Goal: Task Accomplishment & Management: Manage account settings

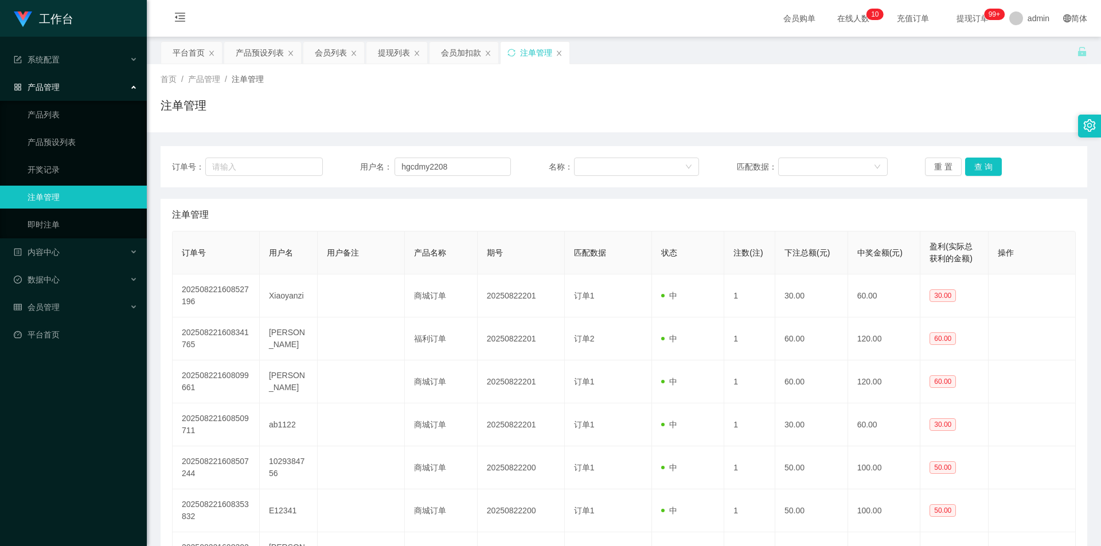
click at [974, 169] on button "查 询" at bounding box center [983, 167] width 37 height 18
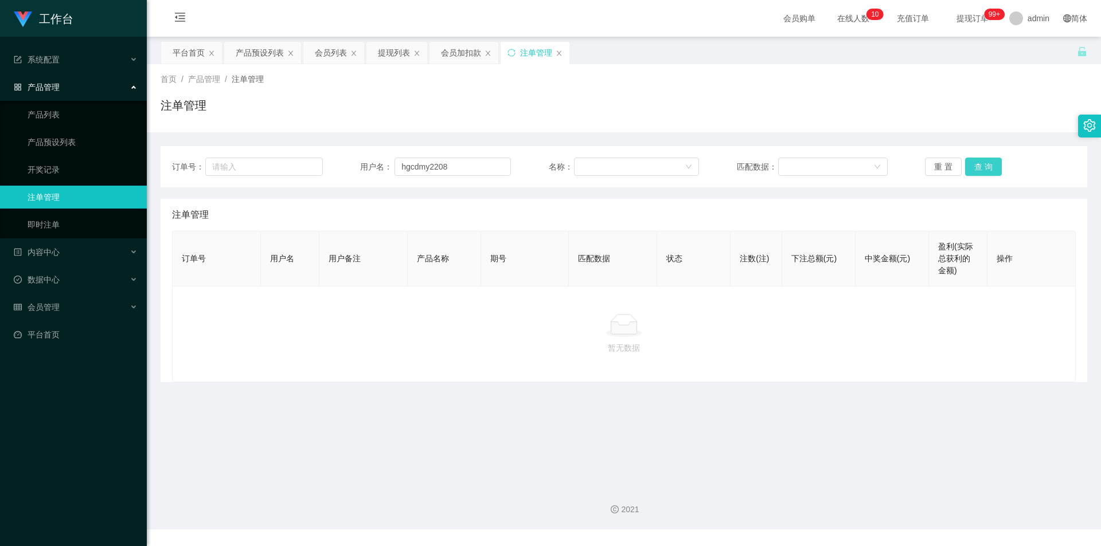
click at [974, 167] on button "查 询" at bounding box center [983, 167] width 37 height 18
click at [871, 107] on div "注单管理" at bounding box center [624, 110] width 927 height 26
click at [394, 55] on div "提现列表" at bounding box center [394, 53] width 32 height 22
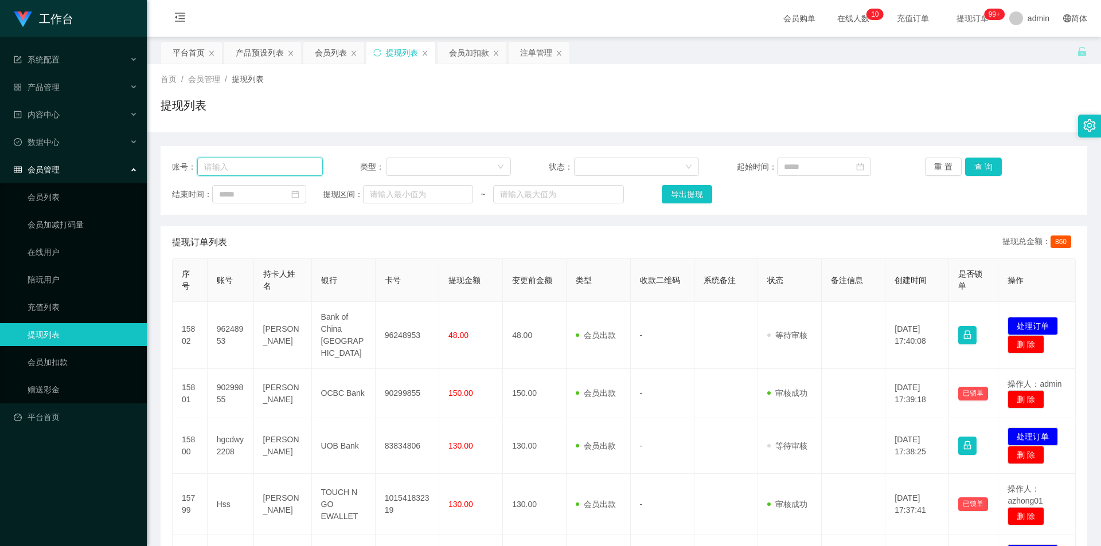
click at [299, 166] on input "text" at bounding box center [260, 167] width 126 height 18
paste input "hgcdmy2208"
type input "hgcdmy2208"
click at [975, 166] on button "查 询" at bounding box center [983, 167] width 37 height 18
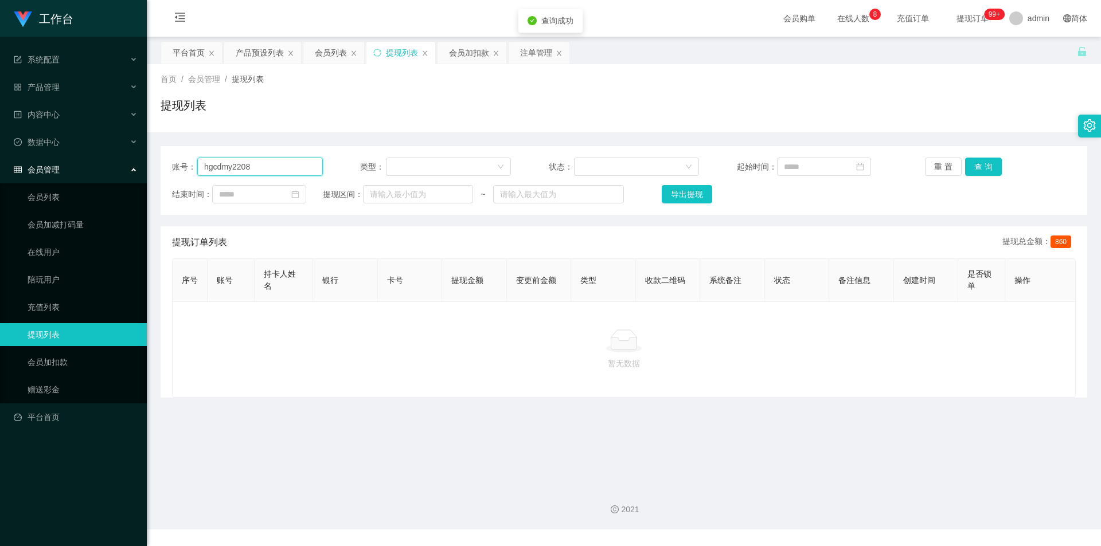
drag, startPoint x: 234, startPoint y: 164, endPoint x: 70, endPoint y: 155, distance: 164.8
click at [70, 155] on section "工作台 系统配置 产品管理 产品列表 产品预设列表 开奖记录 注单管理 即时注单 内容中心 数据中心 会员管理 会员列表 会员加减打码量 在线用户 陪玩用户 …" at bounding box center [550, 265] width 1101 height 530
click at [439, 123] on div "首页 / 会员管理 / 提现列表 / 提现列表" at bounding box center [624, 98] width 954 height 68
click at [980, 165] on button "查 询" at bounding box center [983, 167] width 37 height 18
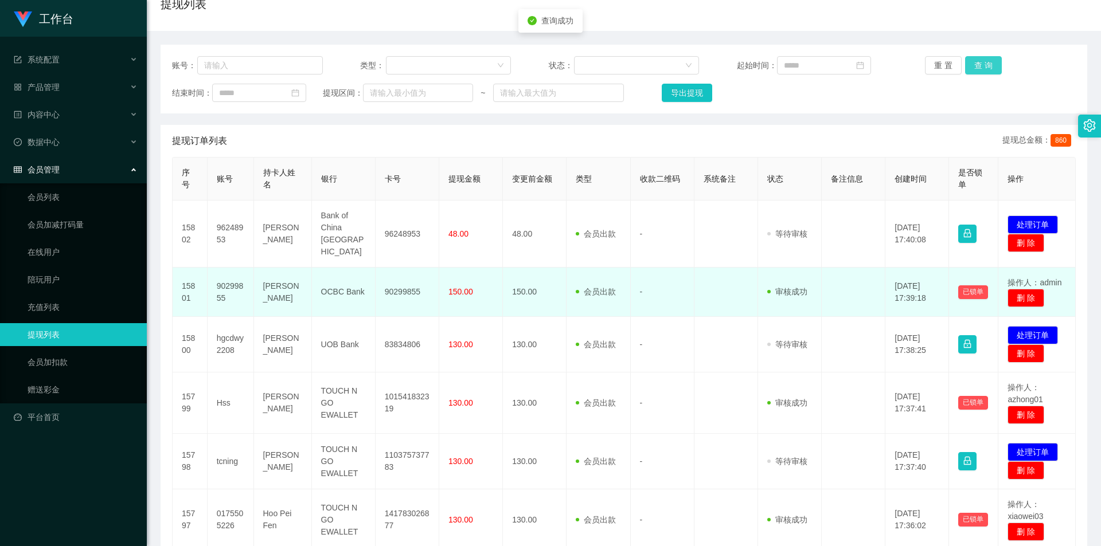
scroll to position [115, 0]
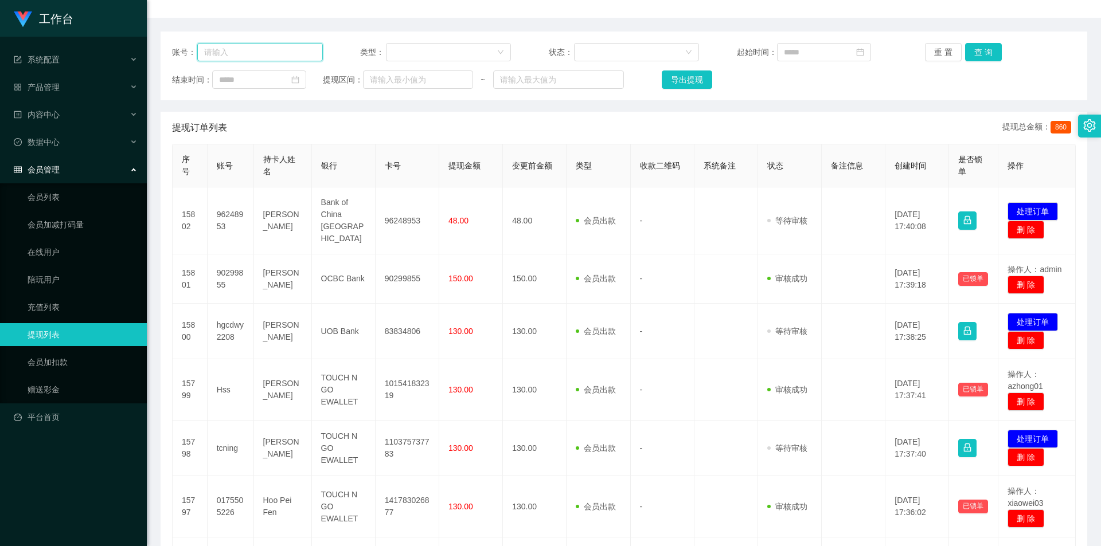
click at [230, 54] on input "text" at bounding box center [260, 52] width 126 height 18
paste input "hgcdmy2208"
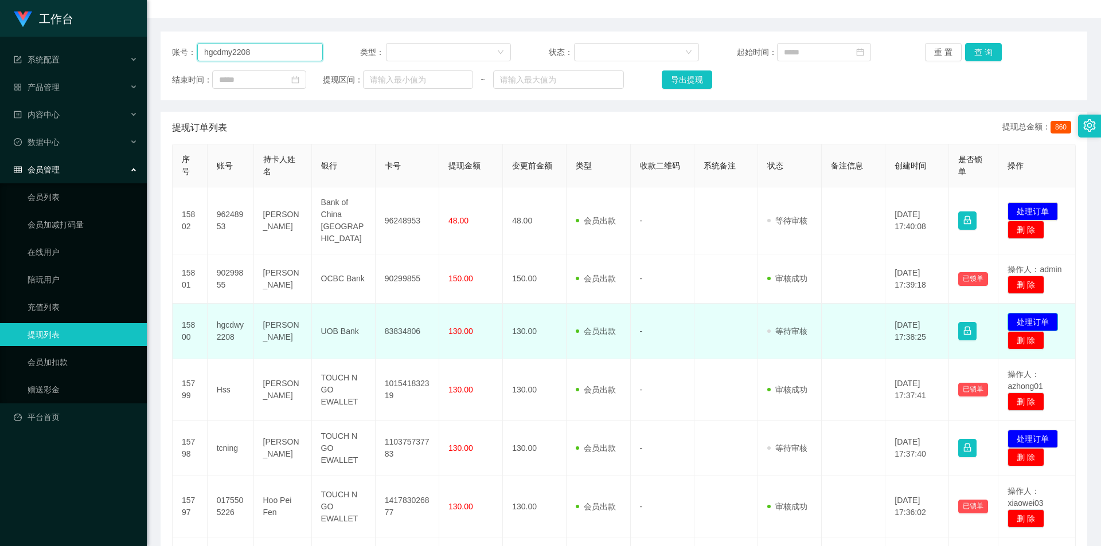
type input "hgcdmy2208"
click at [1015, 313] on button "处理订单" at bounding box center [1032, 322] width 50 height 18
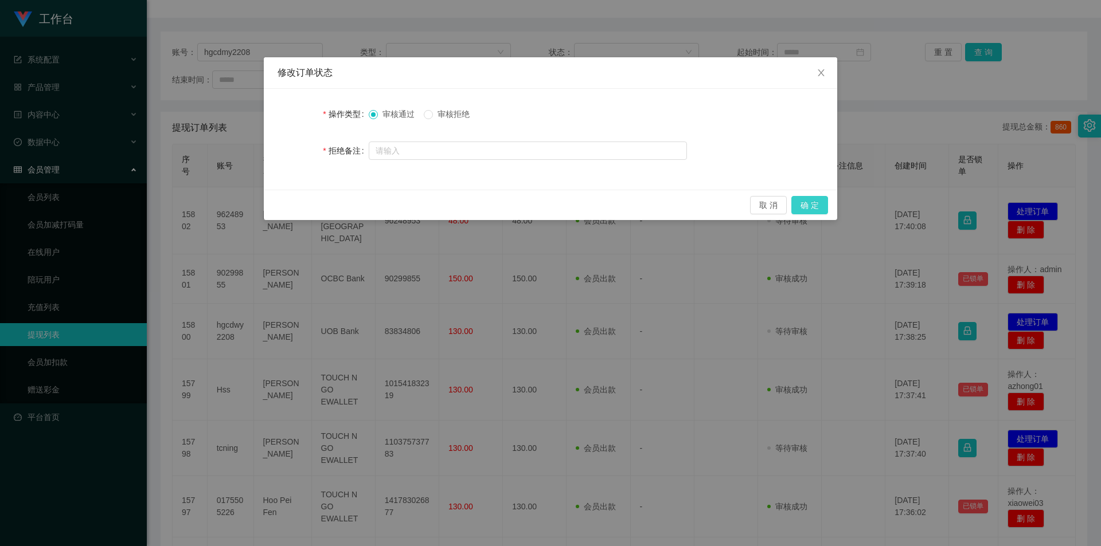
click at [800, 203] on button "确 定" at bounding box center [809, 205] width 37 height 18
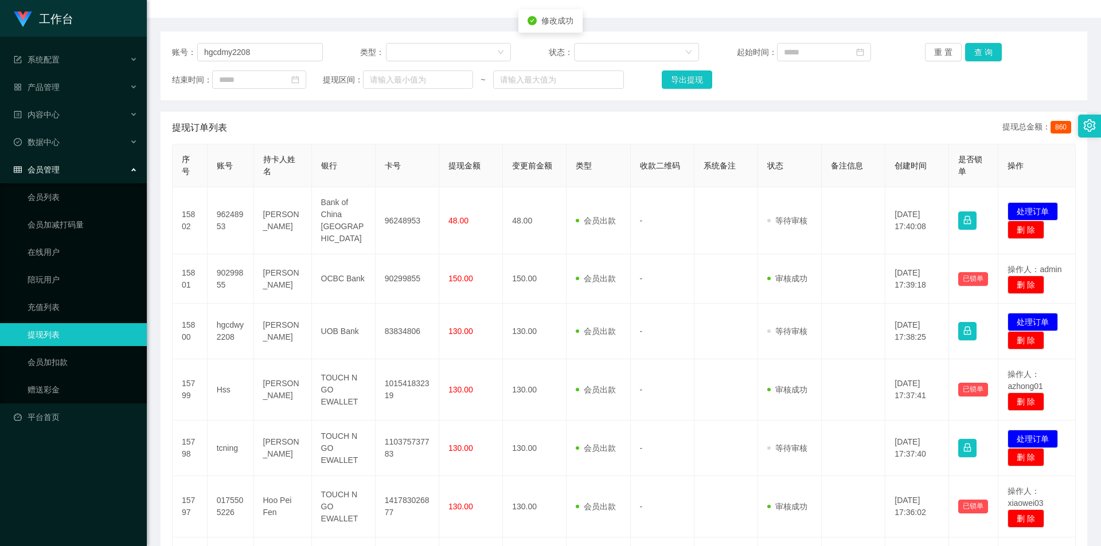
scroll to position [0, 0]
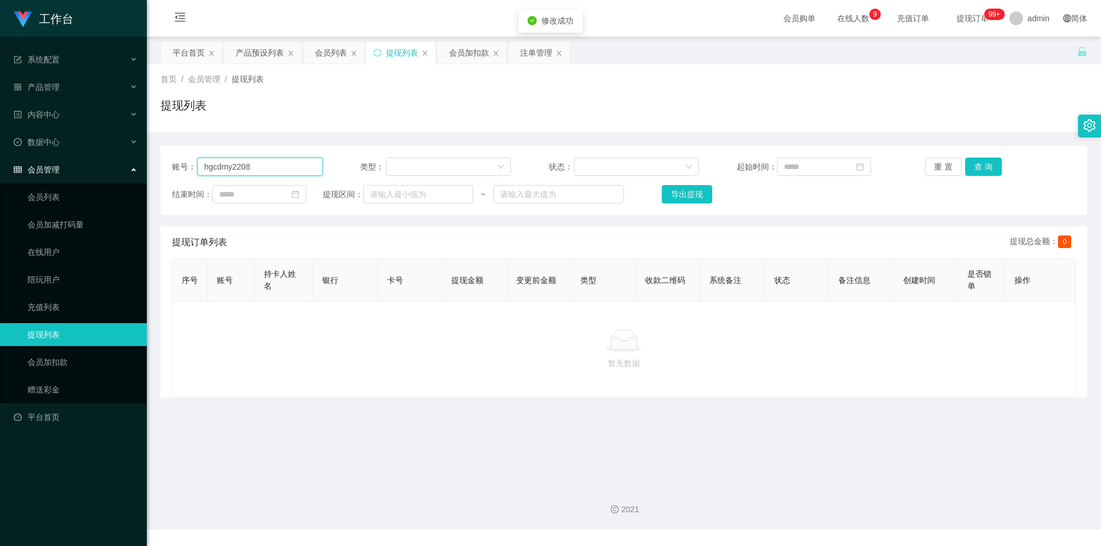
drag, startPoint x: 50, startPoint y: 165, endPoint x: 22, endPoint y: 163, distance: 27.6
click at [22, 163] on section "工作台 系统配置 产品管理 产品列表 产品预设列表 开奖记录 注单管理 即时注单 内容中心 数据中心 会员管理 会员列表 会员加减打码量 在线用户 陪玩用户 …" at bounding box center [550, 265] width 1101 height 530
click at [658, 94] on div "首页 / 会员管理 / 提现列表 / 提现列表" at bounding box center [624, 98] width 927 height 50
click at [390, 55] on div "提现列表" at bounding box center [402, 53] width 32 height 22
click at [377, 52] on icon "图标: sync" at bounding box center [377, 53] width 8 height 8
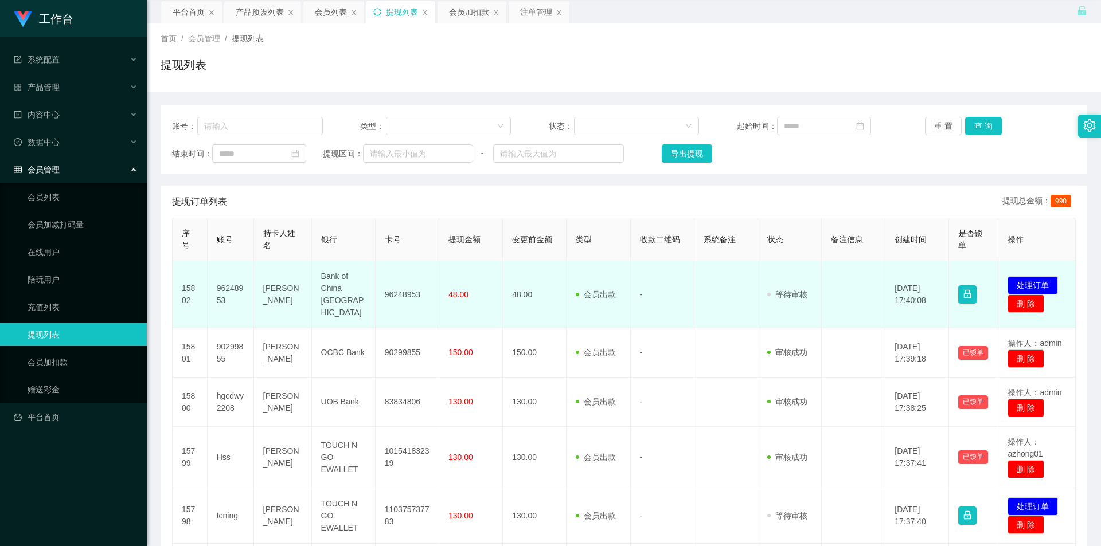
scroll to position [57, 0]
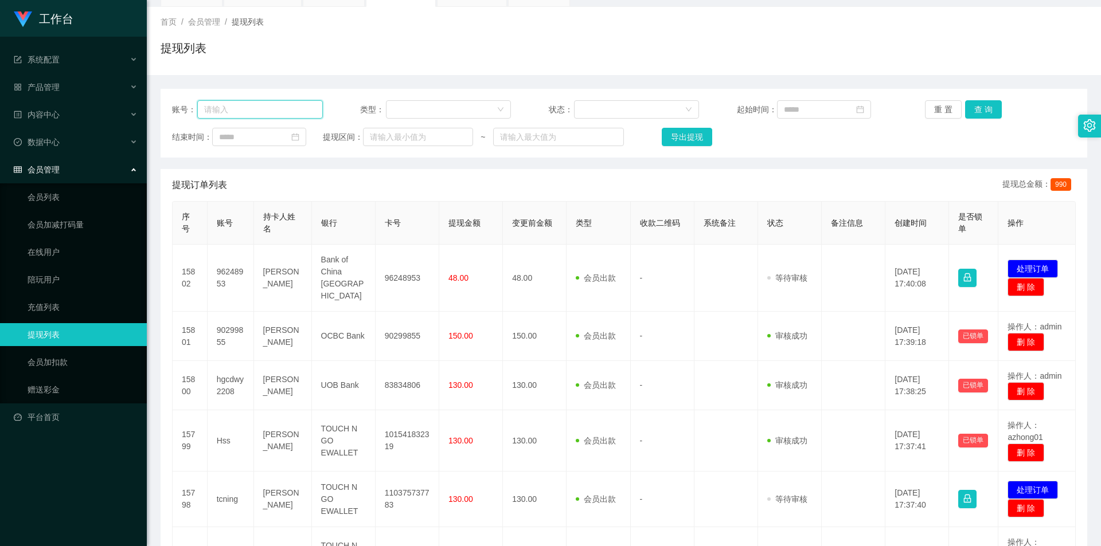
click at [226, 111] on input "text" at bounding box center [260, 109] width 126 height 18
paste input "hgcdmy2208"
click at [443, 57] on div "提现列表" at bounding box center [624, 53] width 927 height 26
click at [565, 55] on div "提现列表" at bounding box center [624, 53] width 927 height 26
click at [228, 110] on input "hgcdmy2208" at bounding box center [260, 109] width 126 height 18
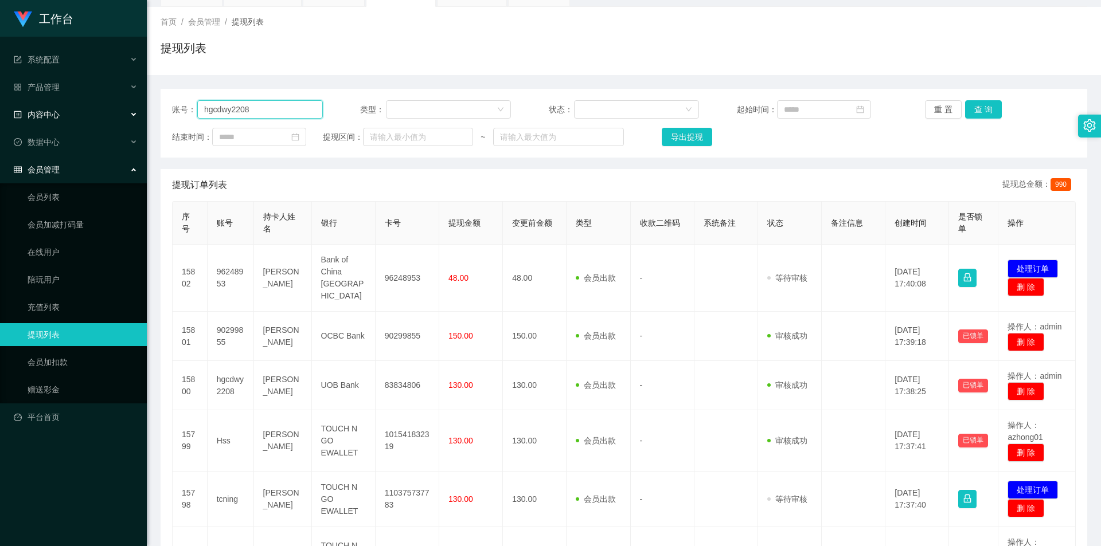
drag, startPoint x: 262, startPoint y: 111, endPoint x: 15, endPoint y: 103, distance: 246.6
click at [15, 103] on section "工作台 系统配置 产品管理 产品列表 产品预设列表 开奖记录 注单管理 即时注单 内容中心 数据中心 会员管理 会员列表 会员加减打码量 在线用户 陪玩用户 …" at bounding box center [550, 436] width 1101 height 987
type input "hgcdwy2208"
click at [975, 105] on button "查 询" at bounding box center [983, 109] width 37 height 18
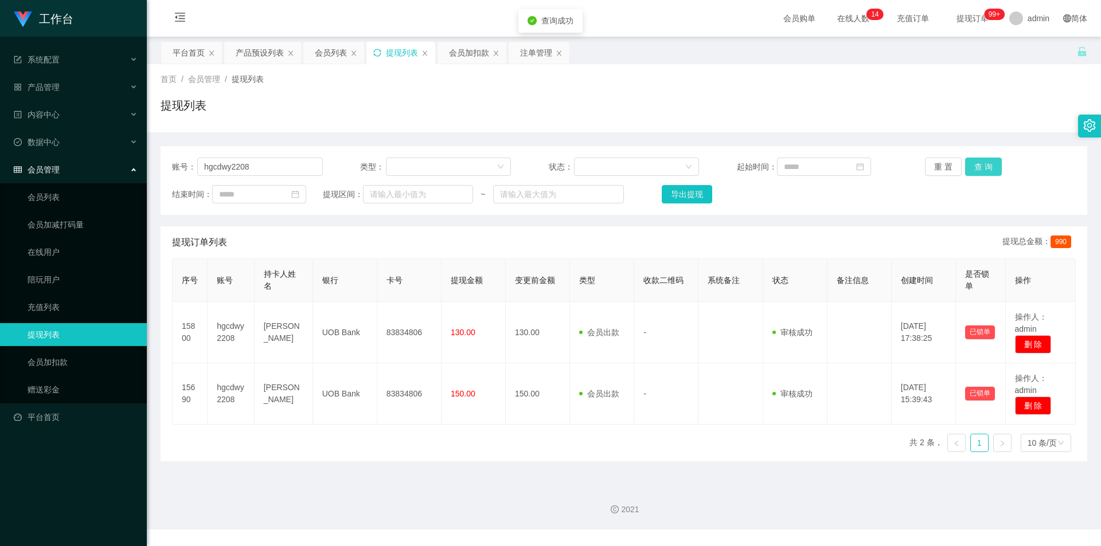
click at [975, 105] on div "提现列表" at bounding box center [624, 110] width 927 height 26
click at [968, 42] on div "平台首页 产品预设列表 会员列表 提现列表 会员加扣款 注单管理" at bounding box center [619, 61] width 916 height 40
click at [651, 126] on div "首页 / 会员管理 / 提现列表 / 提现列表" at bounding box center [624, 98] width 954 height 68
click at [729, 114] on div "提现列表" at bounding box center [624, 110] width 927 height 26
click at [378, 49] on icon "图标: sync" at bounding box center [377, 53] width 8 height 8
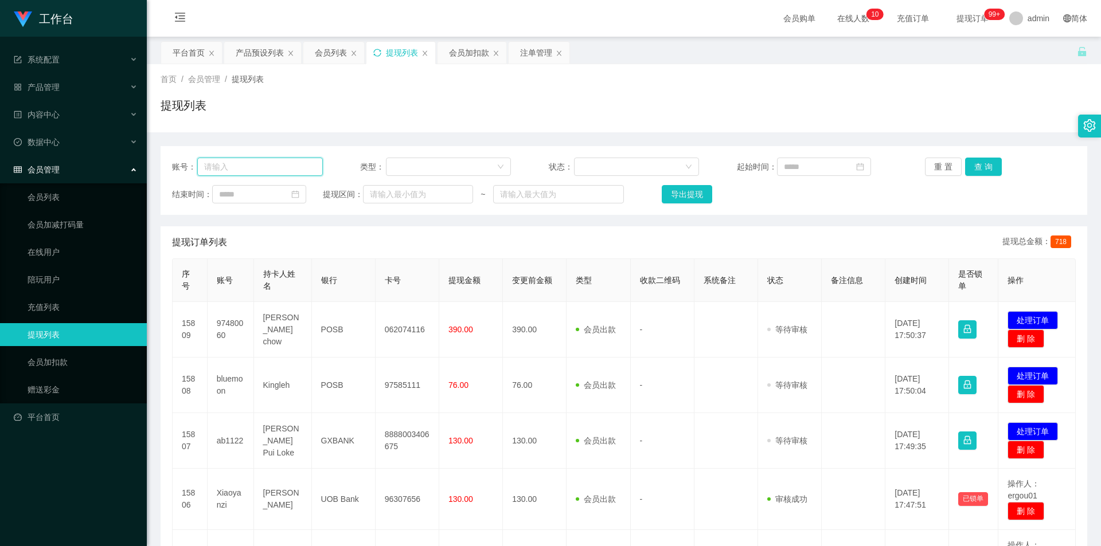
click at [296, 169] on input "text" at bounding box center [260, 167] width 126 height 18
paste input "✅新人订阅价：每单 S$ 5 🟣学员订阅价：每单 S$ 8 🟢代理订阅价：每单 S$ 15 🔔官方任务群每【20分钟】更新任务 📌新人任务结算制度：累计完成【…"
drag, startPoint x: 307, startPoint y: 166, endPoint x: 0, endPoint y: 126, distance: 309.9
click at [0, 126] on section "工作台 系统配置 产品管理 产品列表 产品预设列表 开奖记录 注单管理 即时注单 内容中心 数据中心 会员管理 会员列表 会员加减打码量 在线用户 陪玩用户 …" at bounding box center [550, 482] width 1101 height 964
type input "*"
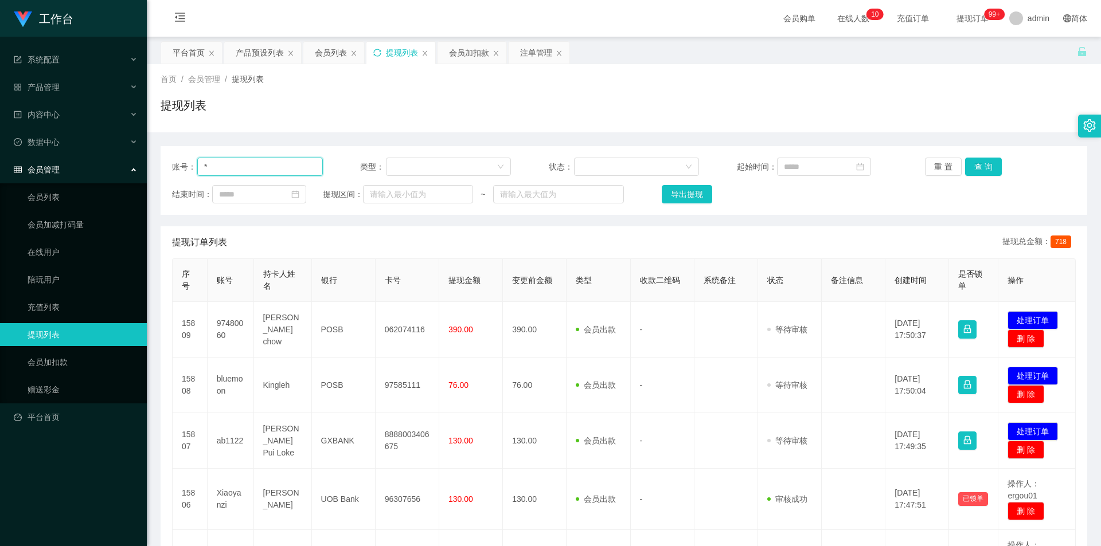
click at [0, 161] on section "工作台 系统配置 产品管理 产品列表 产品预设列表 开奖记录 注单管理 即时注单 内容中心 数据中心 会员管理 会员列表 会员加减打码量 在线用户 陪玩用户 …" at bounding box center [550, 482] width 1101 height 964
click at [524, 115] on div "提现列表" at bounding box center [624, 110] width 927 height 26
drag, startPoint x: 826, startPoint y: 97, endPoint x: 845, endPoint y: 96, distance: 18.9
click at [834, 97] on div "提现列表" at bounding box center [624, 110] width 927 height 26
click at [460, 56] on div "会员加扣款" at bounding box center [469, 53] width 40 height 22
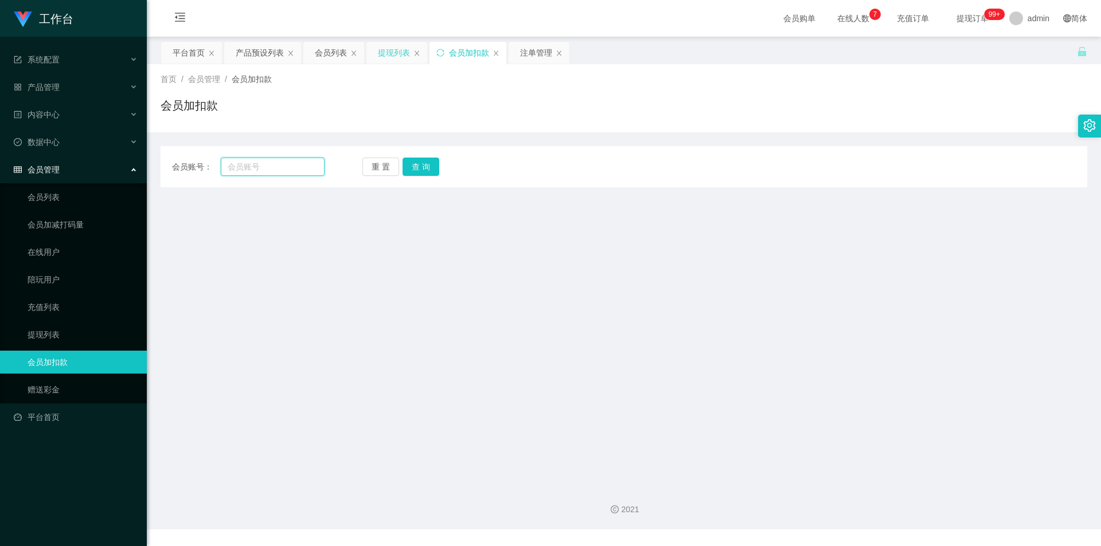
click at [275, 167] on input "text" at bounding box center [273, 167] width 104 height 18
paste input "junwei"
type input "junwei"
click at [427, 163] on button "查 询" at bounding box center [420, 167] width 37 height 18
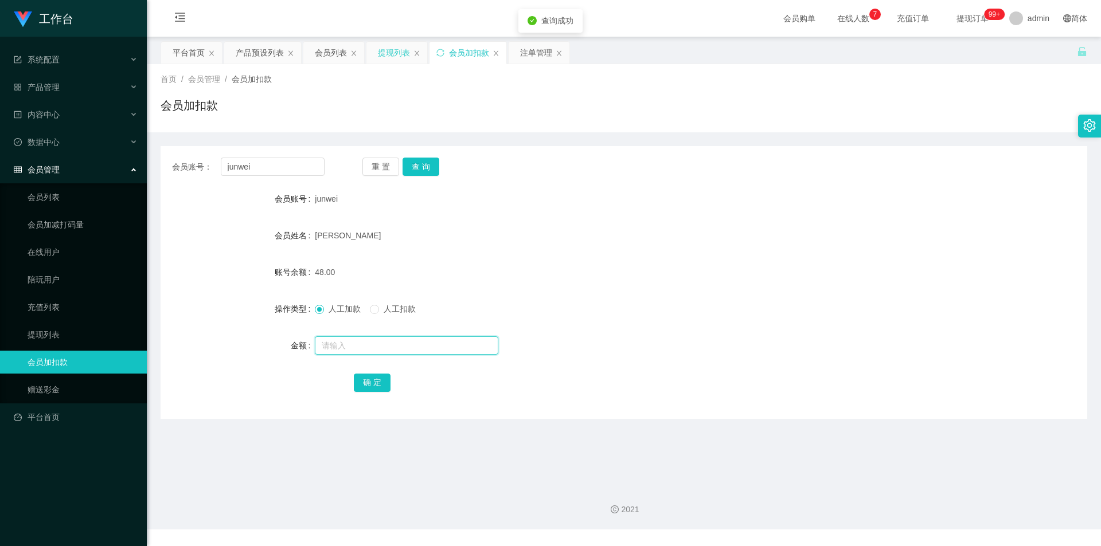
click at [342, 347] on input "text" at bounding box center [406, 346] width 183 height 18
type input "56"
click at [372, 379] on button "确 定" at bounding box center [372, 383] width 37 height 18
click at [612, 244] on div "[PERSON_NAME]" at bounding box center [585, 235] width 541 height 23
click at [491, 171] on div "重 置 查 询" at bounding box center [438, 167] width 153 height 18
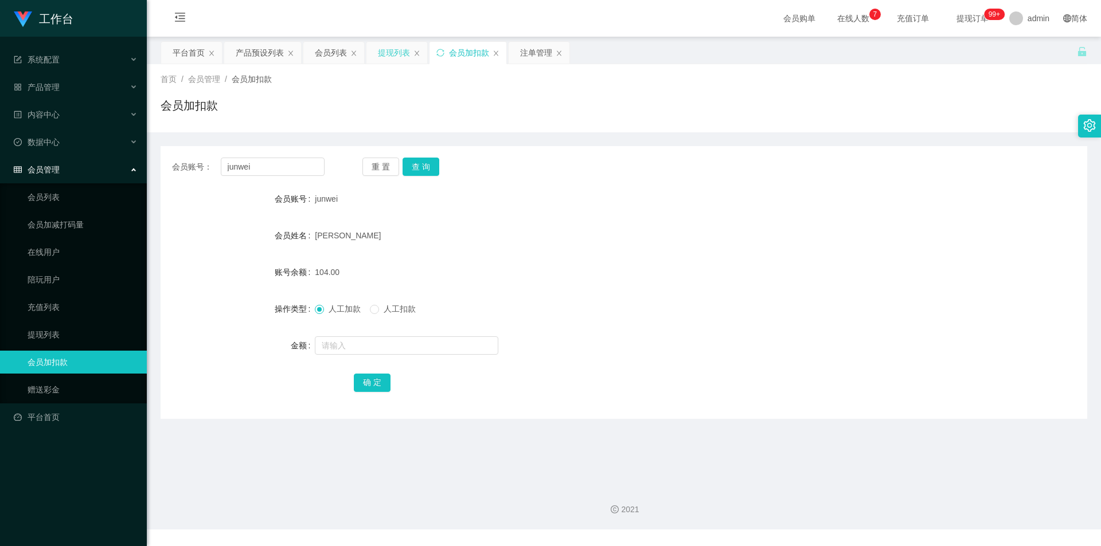
click at [543, 193] on div "junwei" at bounding box center [585, 198] width 541 height 23
click at [415, 166] on button "查 询" at bounding box center [420, 167] width 37 height 18
drag, startPoint x: 245, startPoint y: 162, endPoint x: 10, endPoint y: 148, distance: 236.0
click at [10, 148] on section "工作台 系统配置 产品管理 产品列表 产品预设列表 开奖记录 注单管理 即时注单 内容中心 数据中心 会员管理 会员列表 会员加减打码量 在线用户 陪玩用户 …" at bounding box center [550, 265] width 1101 height 530
drag, startPoint x: 386, startPoint y: 58, endPoint x: 367, endPoint y: 103, distance: 49.3
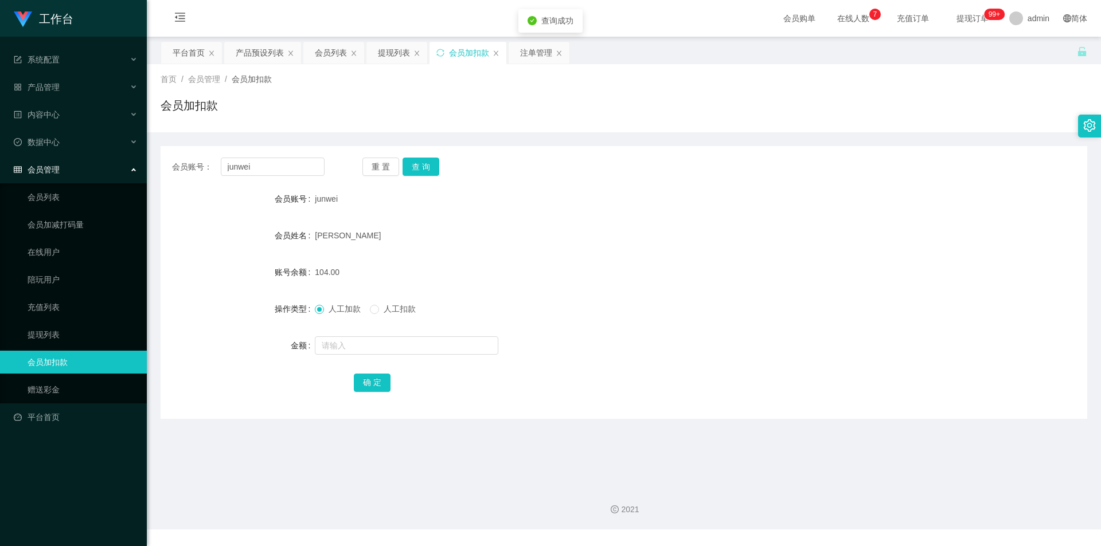
click at [386, 58] on div "提现列表" at bounding box center [394, 53] width 32 height 22
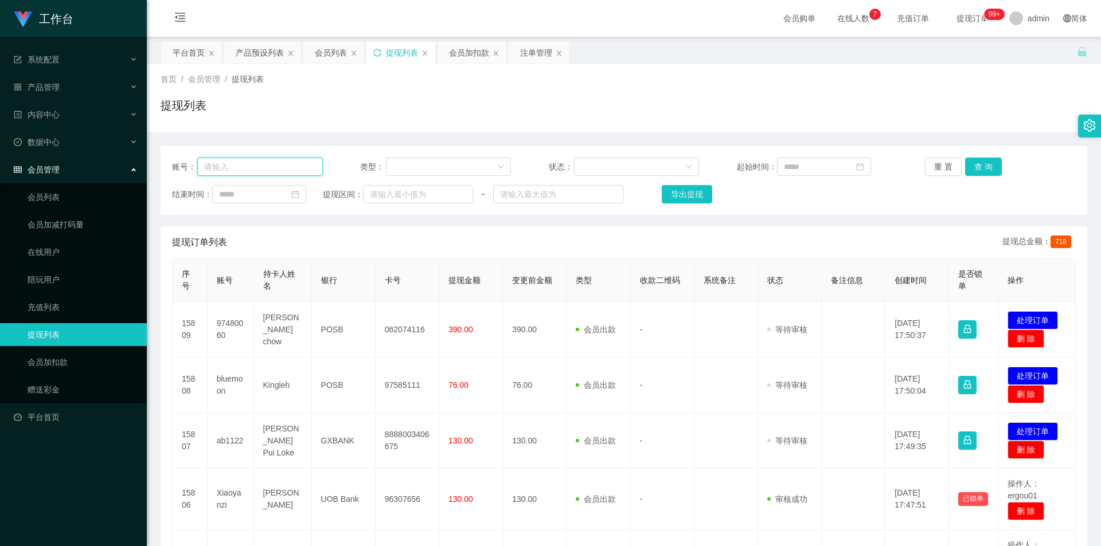
click at [291, 163] on input "text" at bounding box center [260, 167] width 126 height 18
paste input "junwei"
type input "junwei"
click at [972, 165] on button "查 询" at bounding box center [983, 167] width 37 height 18
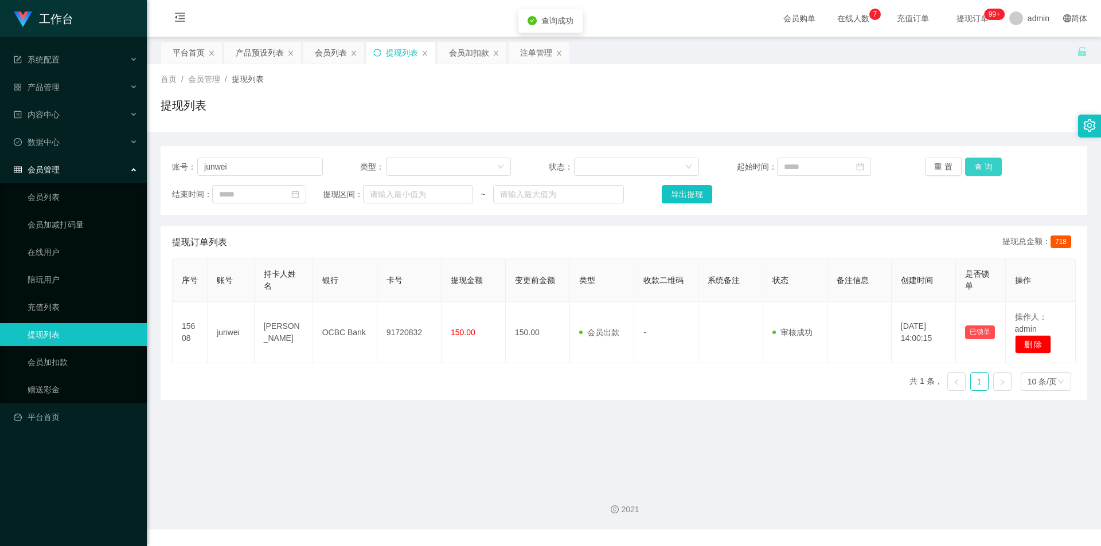
click at [972, 165] on button "查 询" at bounding box center [983, 167] width 37 height 18
click at [972, 162] on button "查 询" at bounding box center [983, 167] width 37 height 18
click at [971, 92] on div "首页 / 会员管理 / 提现列表 / 提现列表" at bounding box center [624, 98] width 927 height 50
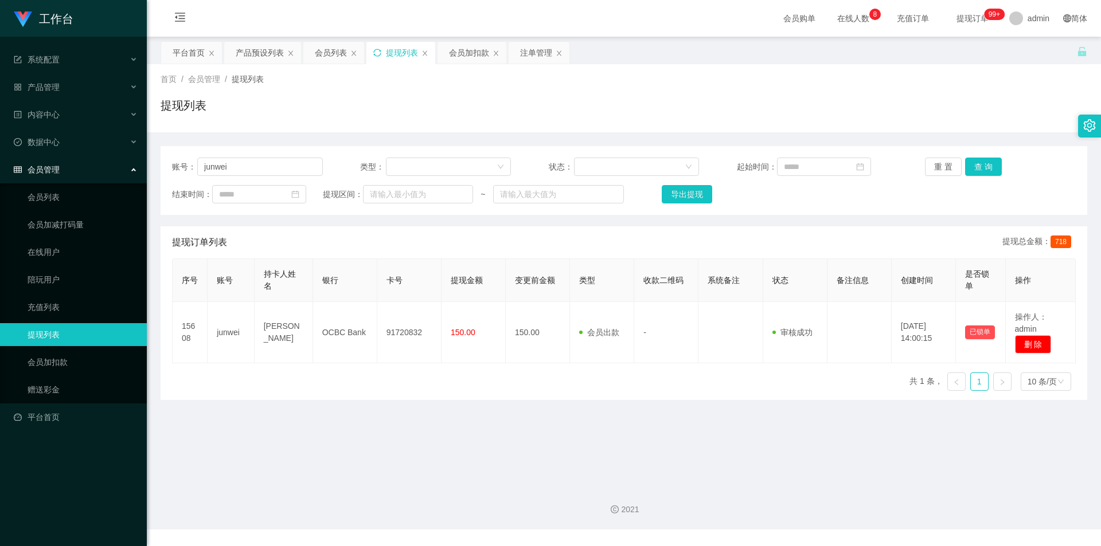
click at [387, 517] on div "2021" at bounding box center [624, 502] width 954 height 53
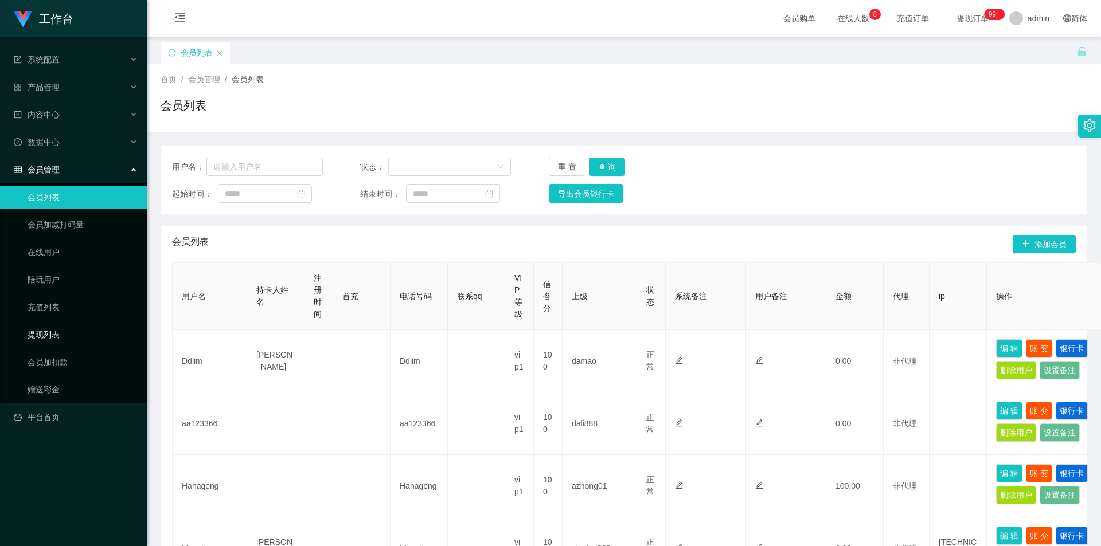
click at [62, 334] on link "提现列表" at bounding box center [83, 334] width 110 height 23
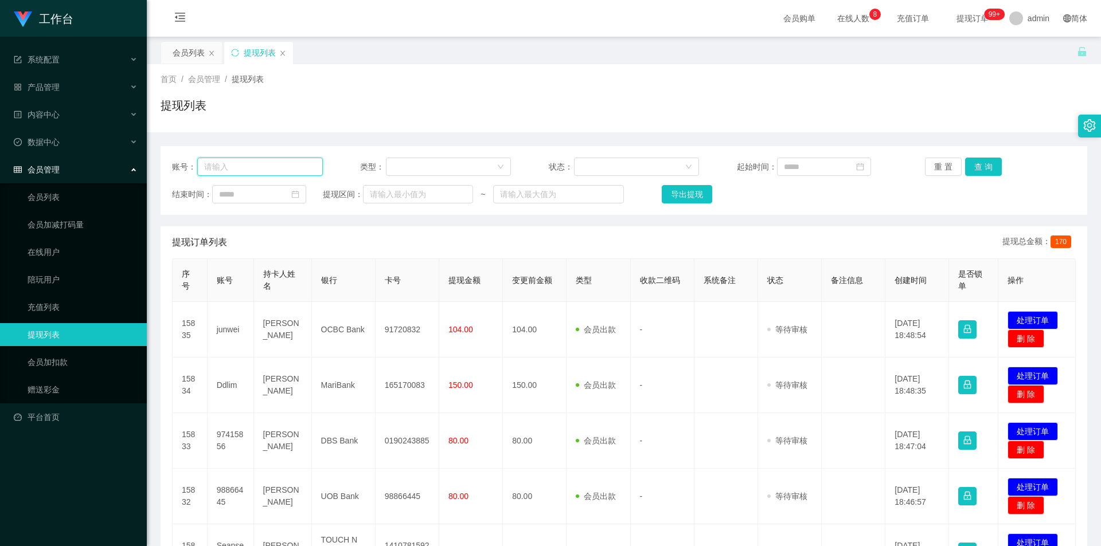
click at [243, 169] on input "text" at bounding box center [260, 167] width 126 height 18
paste input "junnwei"
type input "junnwei"
click at [990, 162] on button "查 询" at bounding box center [983, 167] width 37 height 18
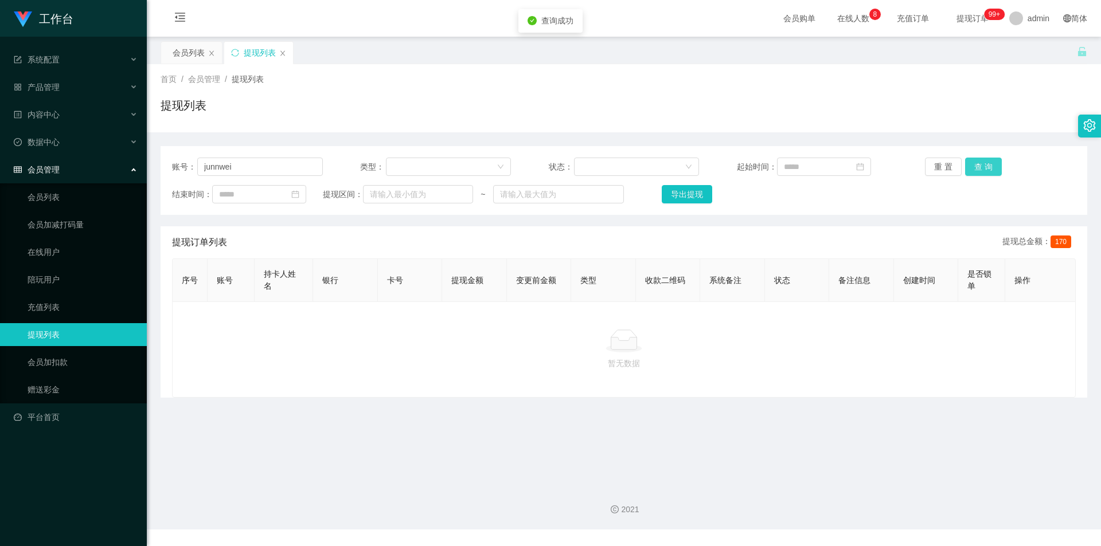
click at [990, 162] on button "查 询" at bounding box center [983, 167] width 37 height 18
click at [882, 131] on div "首页 / 会员管理 / 提现列表 / 提现列表" at bounding box center [624, 98] width 954 height 68
click at [598, 122] on div "提现列表" at bounding box center [624, 110] width 927 height 26
click at [390, 130] on div "首页 / 会员管理 / 提现列表 / 提现列表" at bounding box center [624, 98] width 954 height 68
click at [579, 125] on div "首页 / 会员管理 / 提现列表 / 提现列表" at bounding box center [624, 98] width 954 height 68
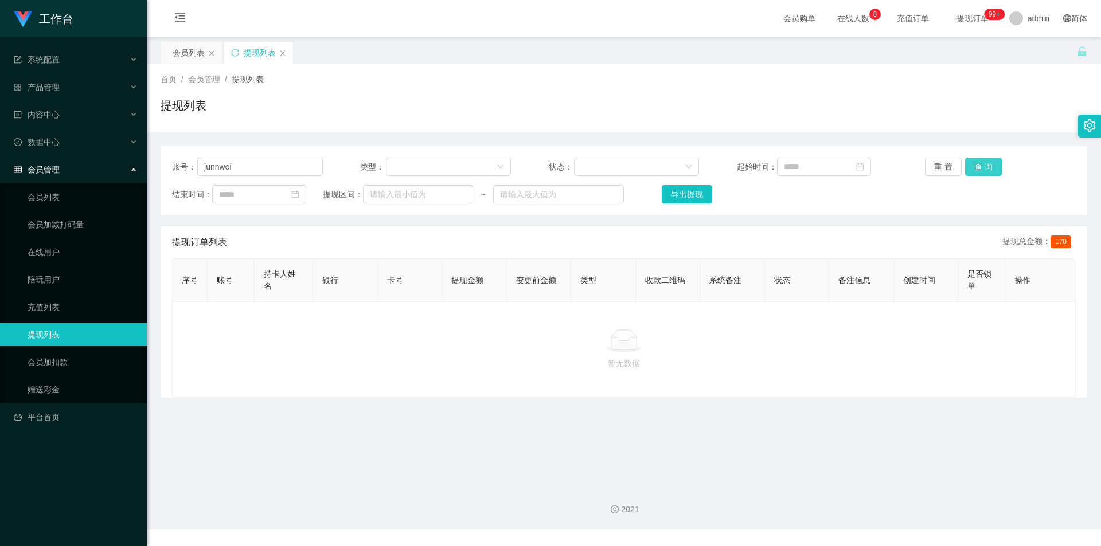
click at [976, 170] on button "查 询" at bounding box center [983, 167] width 37 height 18
drag, startPoint x: 203, startPoint y: 169, endPoint x: 166, endPoint y: 169, distance: 36.7
click at [166, 169] on div "账号： junnwei 类型： 状态： 起始时间： 重 置 查 询 结束时间： 提现区间： ~ 导出提现" at bounding box center [624, 180] width 927 height 69
drag, startPoint x: 370, startPoint y: 342, endPoint x: 356, endPoint y: 355, distance: 19.5
click at [370, 343] on div at bounding box center [624, 341] width 884 height 23
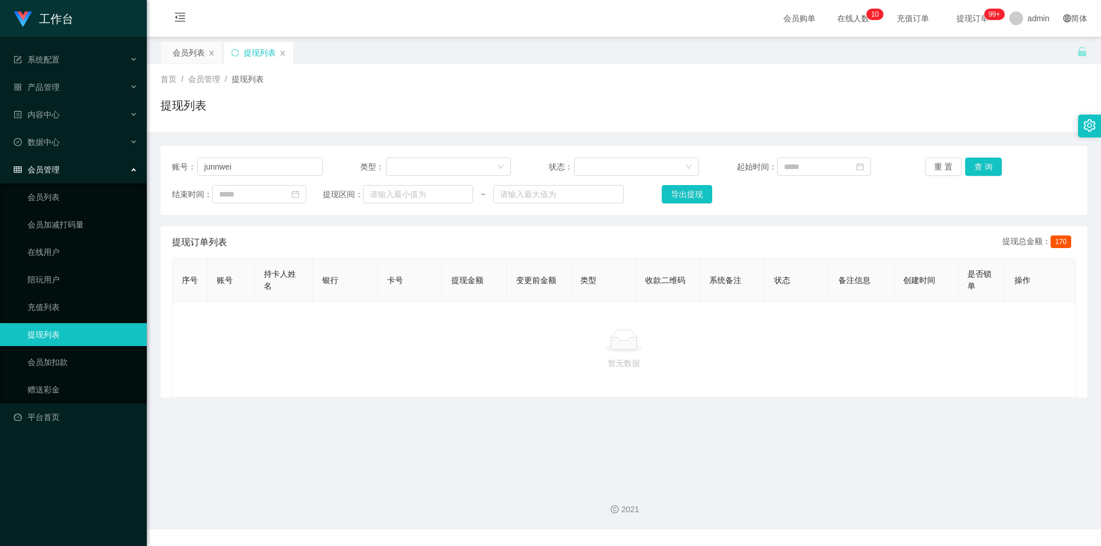
click at [757, 98] on div "提现列表" at bounding box center [624, 110] width 927 height 26
click at [774, 96] on div "首页 / 会员管理 / 提现列表 / 提现列表" at bounding box center [624, 98] width 927 height 50
drag, startPoint x: 682, startPoint y: 130, endPoint x: 944, endPoint y: 6, distance: 289.8
click at [684, 130] on div "首页 / 会员管理 / 提现列表 / 提现列表" at bounding box center [624, 98] width 954 height 68
click at [186, 54] on div "会员列表" at bounding box center [189, 53] width 32 height 22
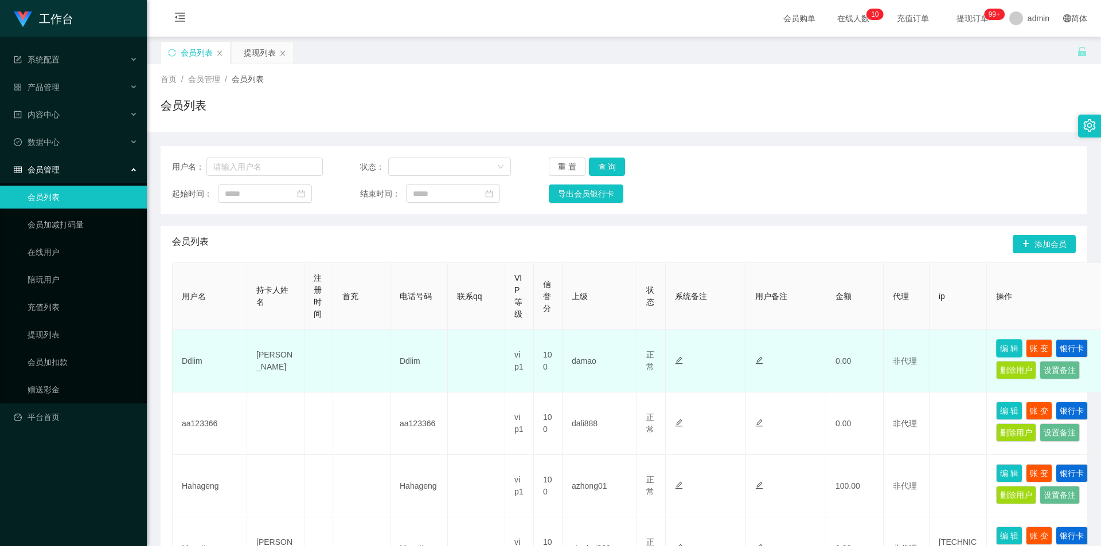
click at [1013, 349] on button "编 辑" at bounding box center [1009, 348] width 26 height 18
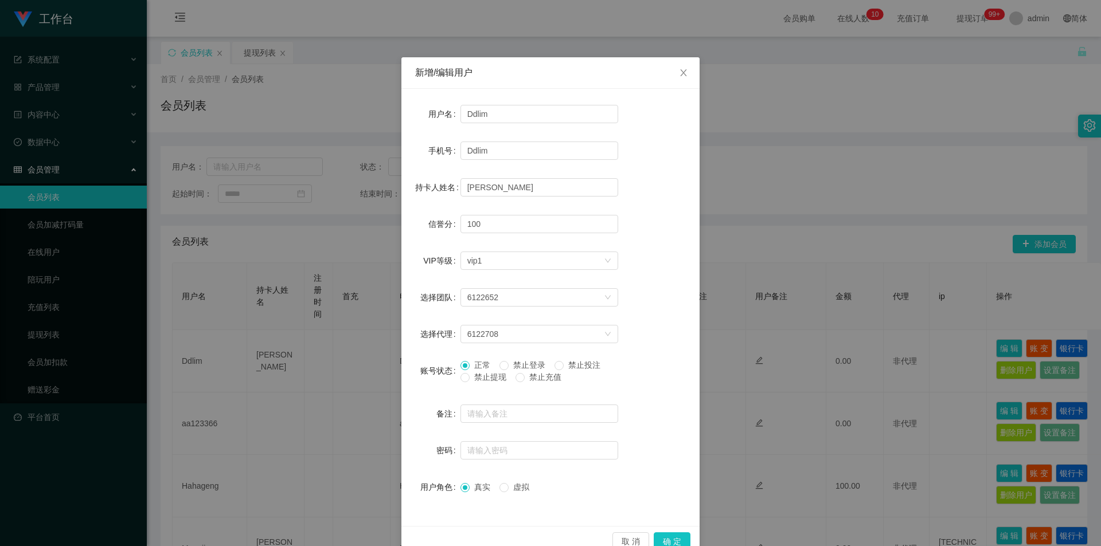
click at [761, 110] on div "新增/编辑用户 用户名 Ddlim 手机号 Ddlim 持卡人姓名 Yu weiyang 信誉分 100 VIP等级 选择VIP等级 vip1 选择团队 61…" at bounding box center [550, 273] width 1101 height 546
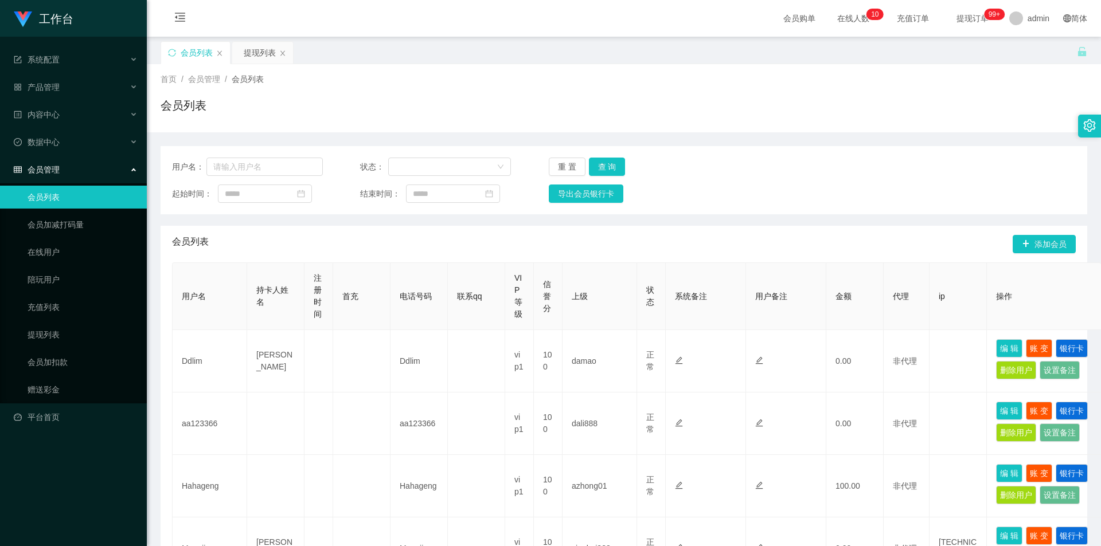
click at [774, 104] on div "会员列表" at bounding box center [624, 110] width 927 height 26
click at [835, 76] on div "首页 / 会员管理 / 会员列表 /" at bounding box center [624, 79] width 927 height 12
click at [260, 58] on div "提现列表" at bounding box center [260, 53] width 32 height 22
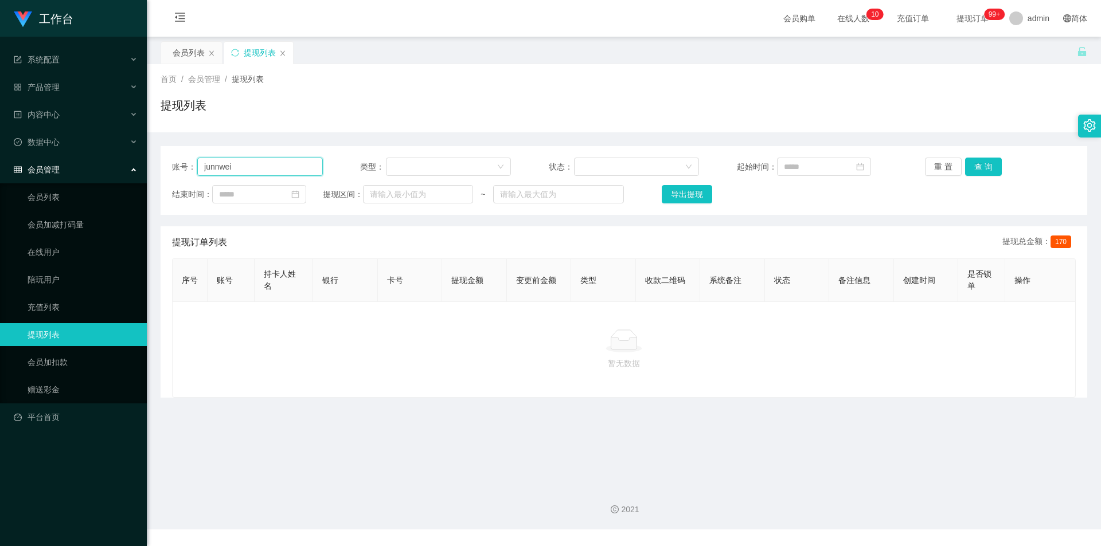
drag, startPoint x: 229, startPoint y: 170, endPoint x: 145, endPoint y: 166, distance: 83.8
click at [145, 166] on section "工作台 系统配置 产品管理 内容中心 数据中心 会员管理 会员列表 会员加减打码量 在线用户 陪玩用户 充值列表 提现列表 会员加扣款 赠送彩金 平台首页 保…" at bounding box center [550, 265] width 1101 height 530
paste input "text"
type input "junwei"
click at [982, 162] on button "查 询" at bounding box center [983, 167] width 37 height 18
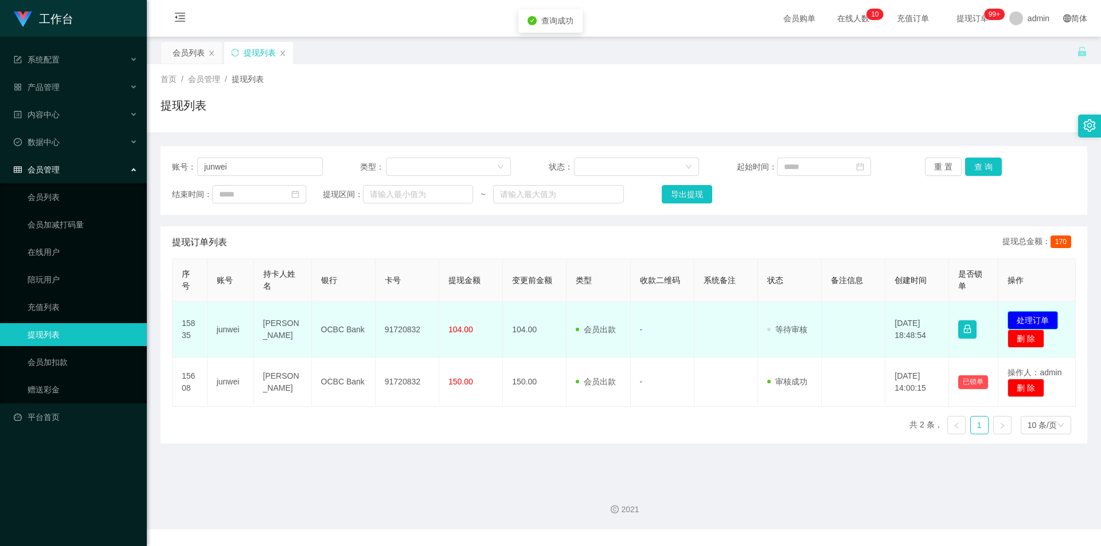
click at [1019, 318] on button "处理订单" at bounding box center [1032, 320] width 50 height 18
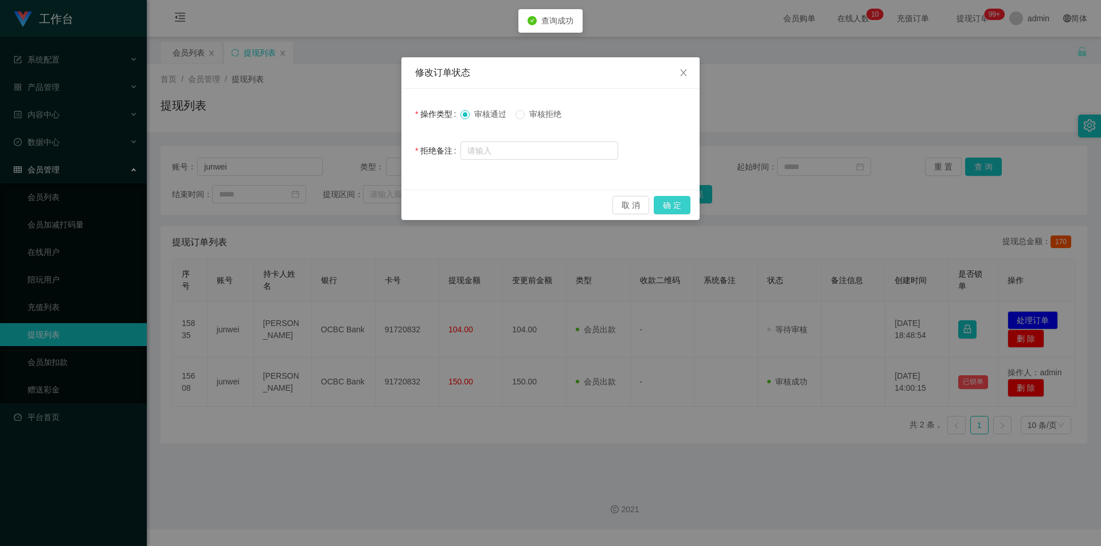
click at [673, 206] on button "确 定" at bounding box center [672, 205] width 37 height 18
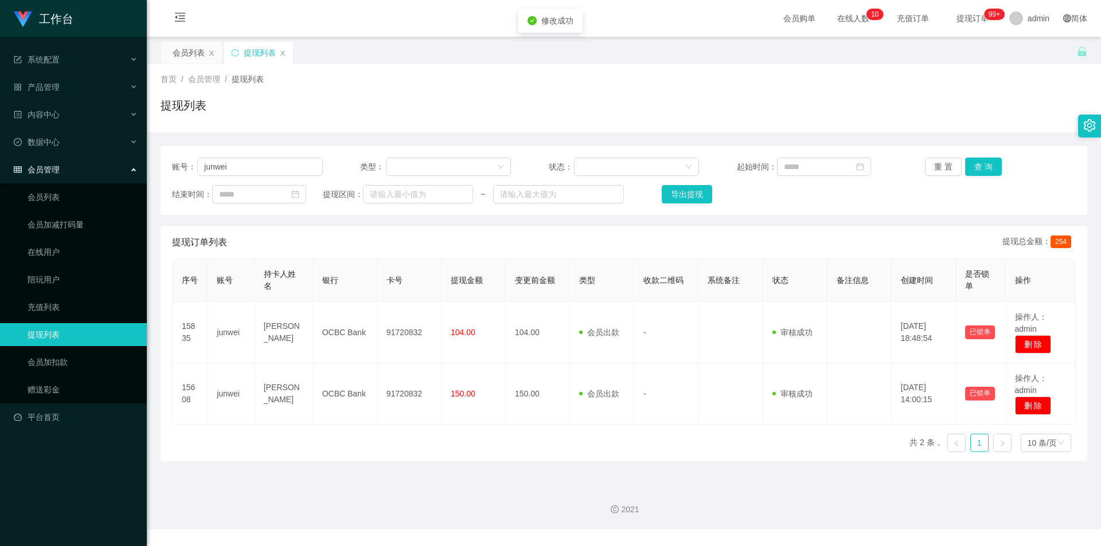
click at [946, 74] on div "首页 / 会员管理 / 提现列表 /" at bounding box center [624, 79] width 927 height 12
click at [380, 117] on div "提现列表" at bounding box center [624, 110] width 927 height 26
drag, startPoint x: 531, startPoint y: 101, endPoint x: 350, endPoint y: 136, distance: 184.4
click at [531, 102] on div "提现列表" at bounding box center [624, 110] width 927 height 26
click at [230, 166] on input "junwei" at bounding box center [260, 167] width 126 height 18
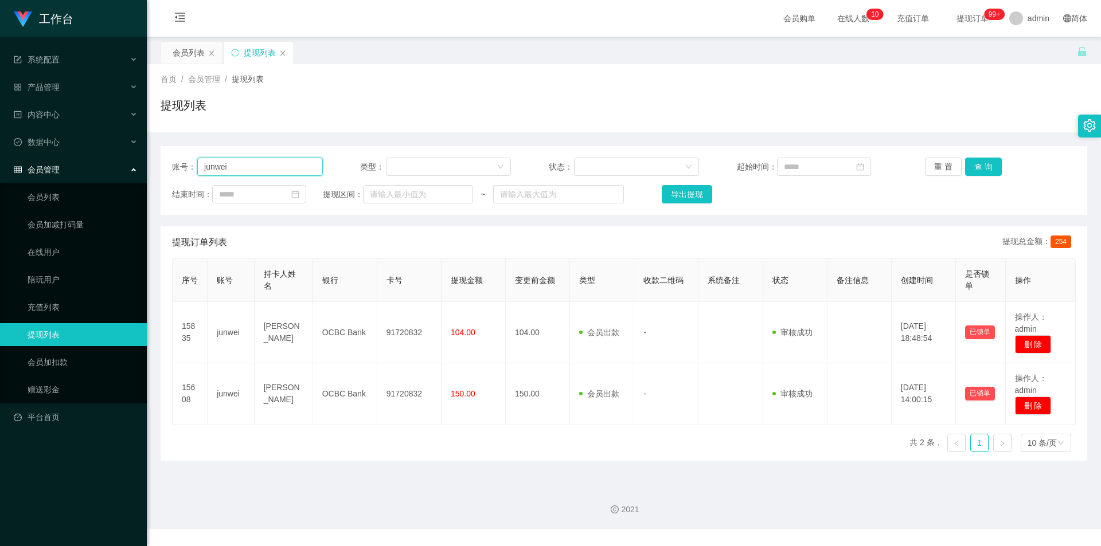
drag, startPoint x: 230, startPoint y: 166, endPoint x: 79, endPoint y: 159, distance: 151.5
click at [79, 159] on section "工作台 系统配置 产品管理 内容中心 数据中心 会员管理 会员列表 会员加减打码量 在线用户 陪玩用户 充值列表 提现列表 会员加扣款 赠送彩金 平台首页 保…" at bounding box center [550, 265] width 1101 height 530
click at [947, 101] on div "提现列表" at bounding box center [624, 110] width 927 height 26
click at [237, 161] on input "text" at bounding box center [260, 167] width 126 height 18
paste input "Nana"
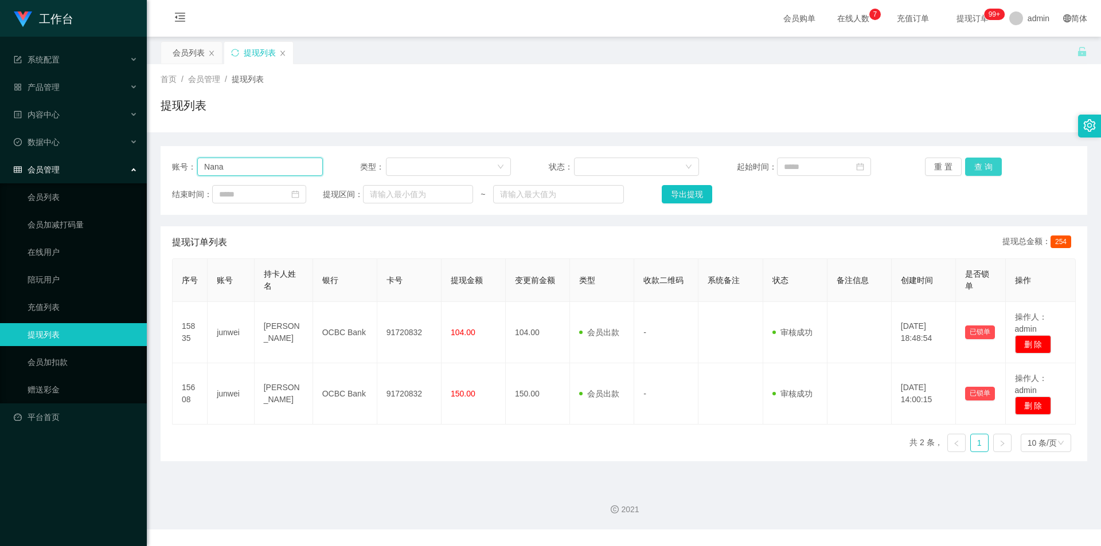
type input "Nana"
click at [971, 161] on button "查 询" at bounding box center [983, 167] width 37 height 18
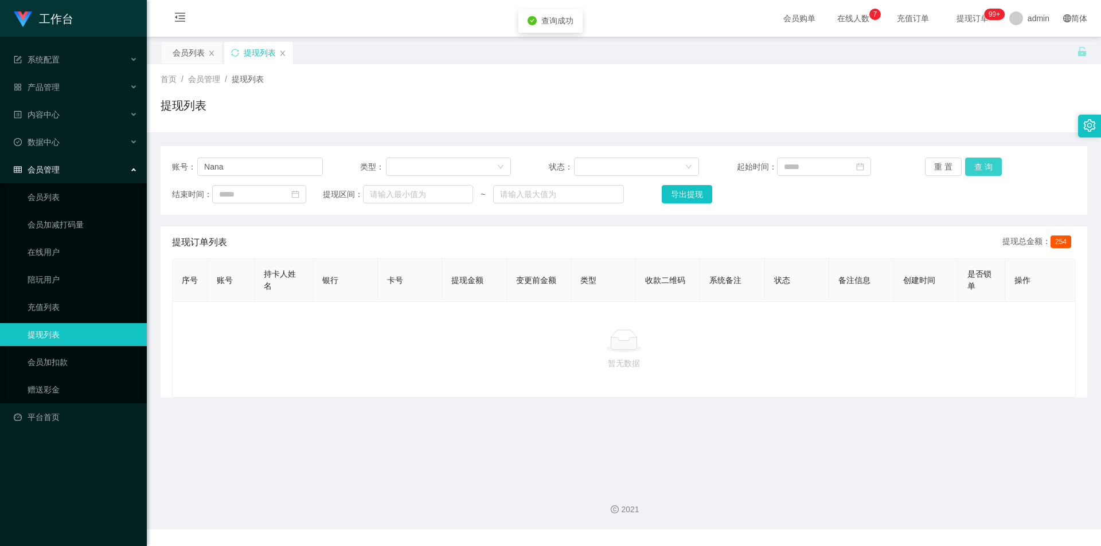
click at [971, 161] on button "查 询" at bounding box center [983, 167] width 37 height 18
click at [874, 120] on div "提现列表" at bounding box center [624, 110] width 927 height 26
click at [626, 84] on div "首页 / 会员管理 / 提现列表 /" at bounding box center [624, 79] width 927 height 12
click at [771, 77] on div "首页 / 会员管理 / 提现列表 /" at bounding box center [624, 79] width 927 height 12
click at [863, 59] on div "会员列表 提现列表" at bounding box center [619, 61] width 916 height 40
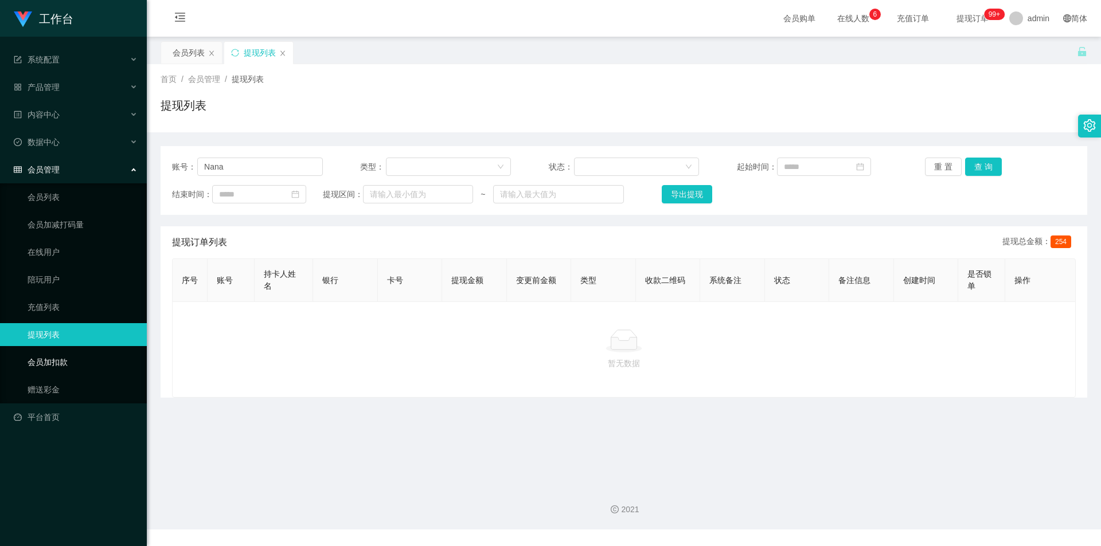
click at [61, 358] on link "会员加扣款" at bounding box center [83, 362] width 110 height 23
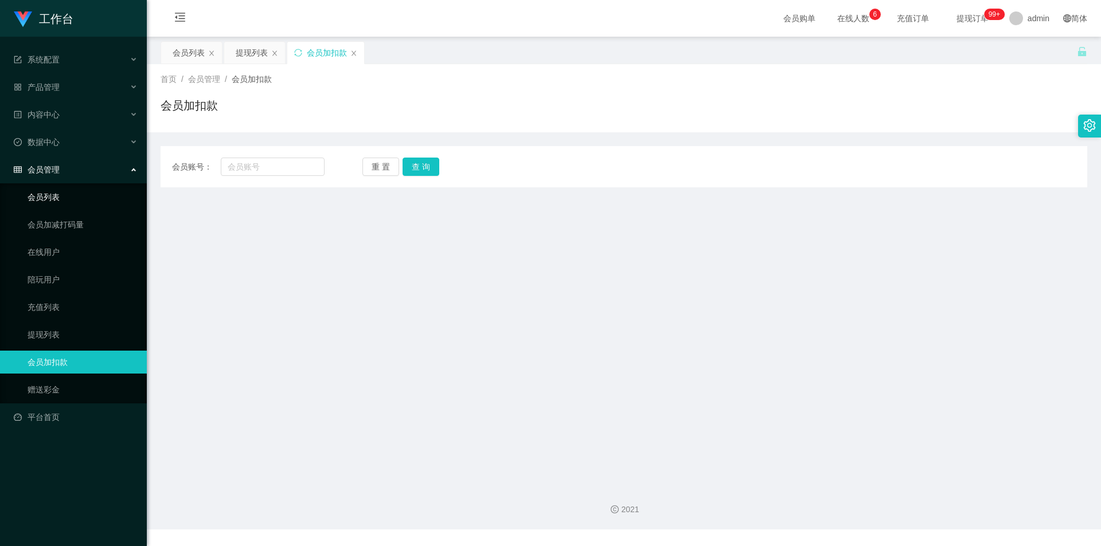
click at [75, 200] on link "会员列表" at bounding box center [83, 197] width 110 height 23
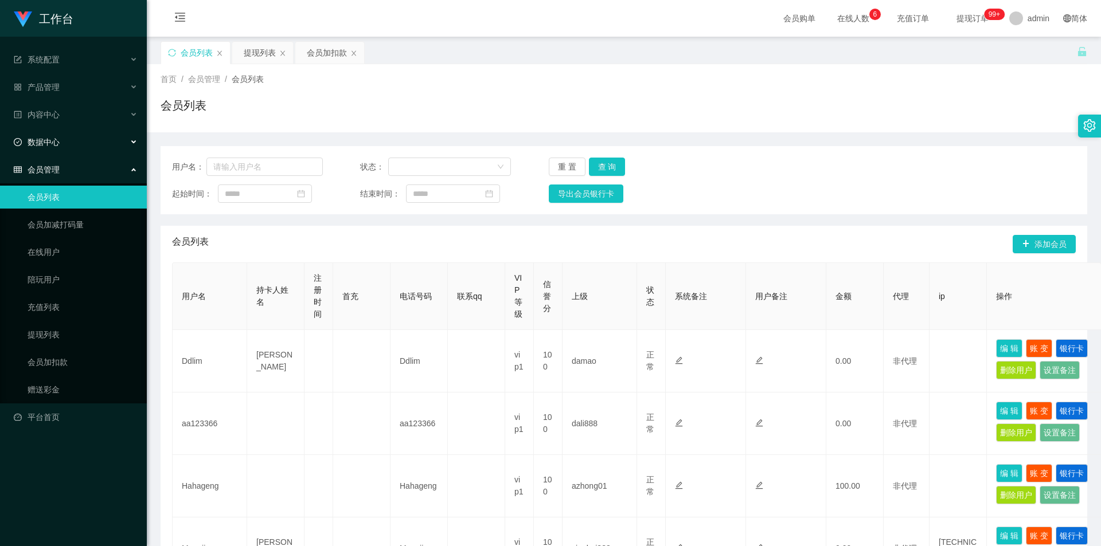
click at [75, 143] on div "数据中心" at bounding box center [73, 142] width 147 height 23
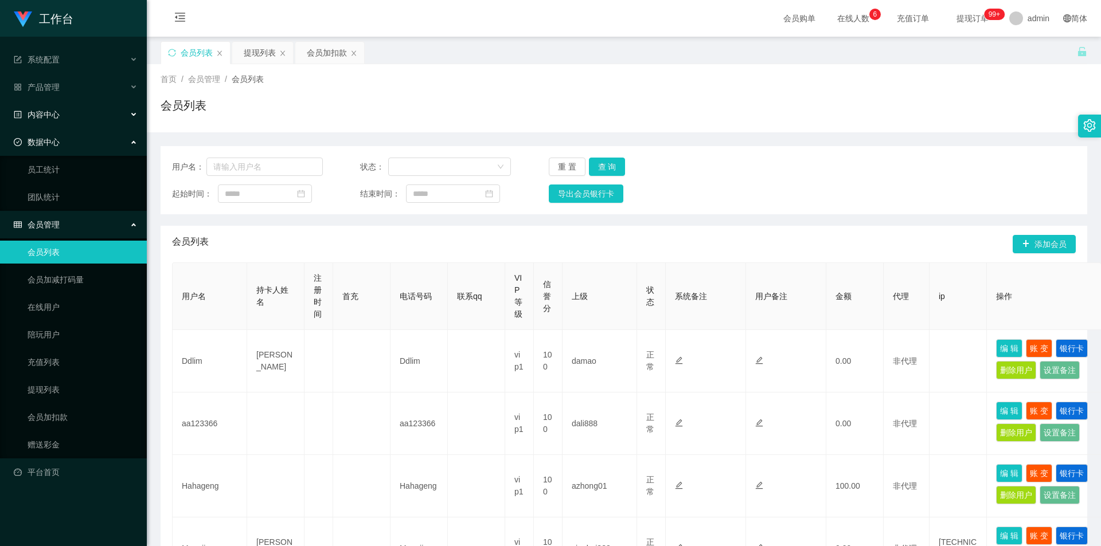
click at [83, 122] on div "内容中心" at bounding box center [73, 114] width 147 height 23
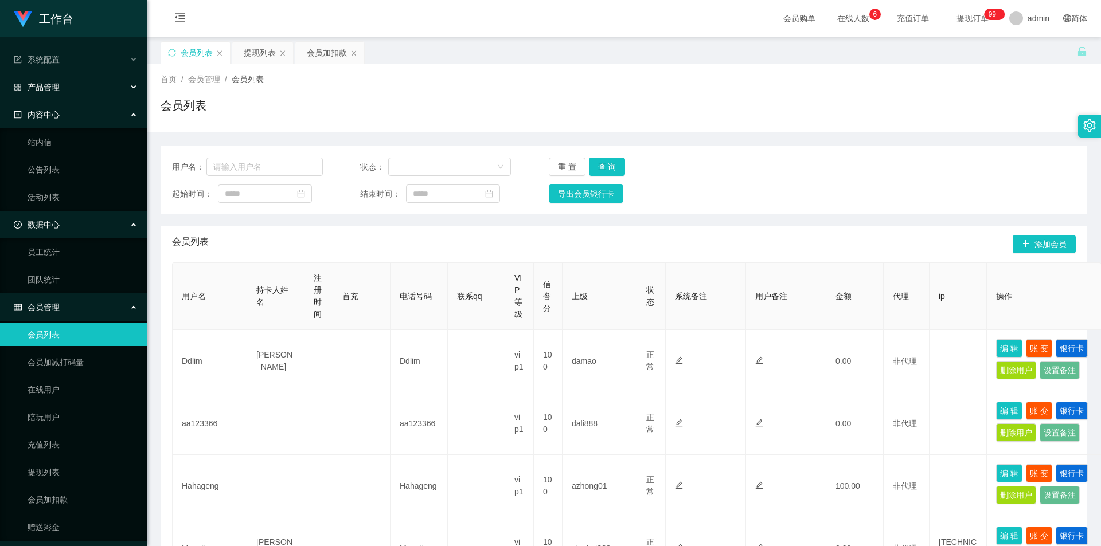
click at [91, 92] on div "产品管理" at bounding box center [73, 87] width 147 height 23
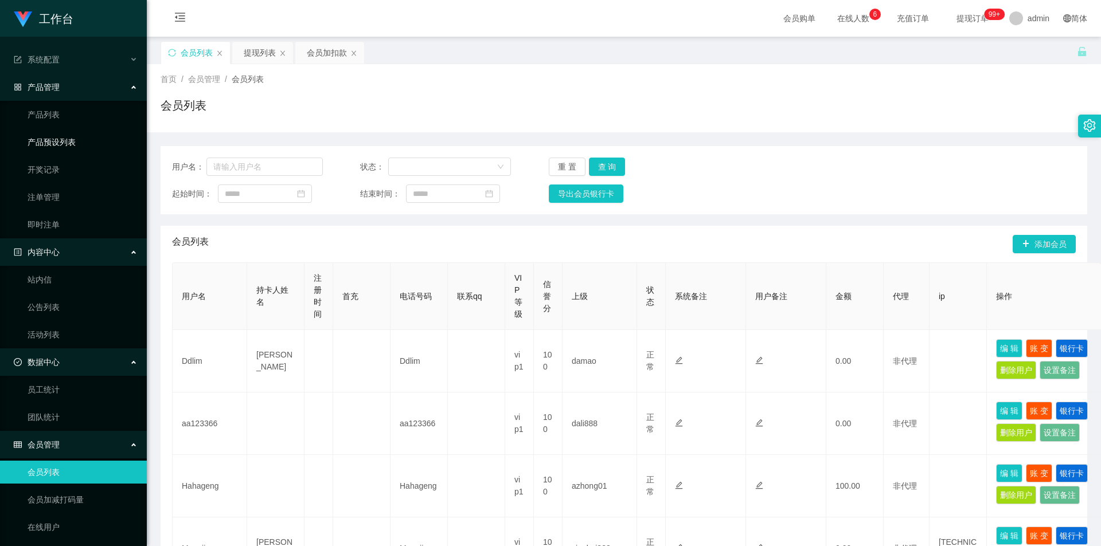
click at [69, 134] on link "产品预设列表" at bounding box center [83, 142] width 110 height 23
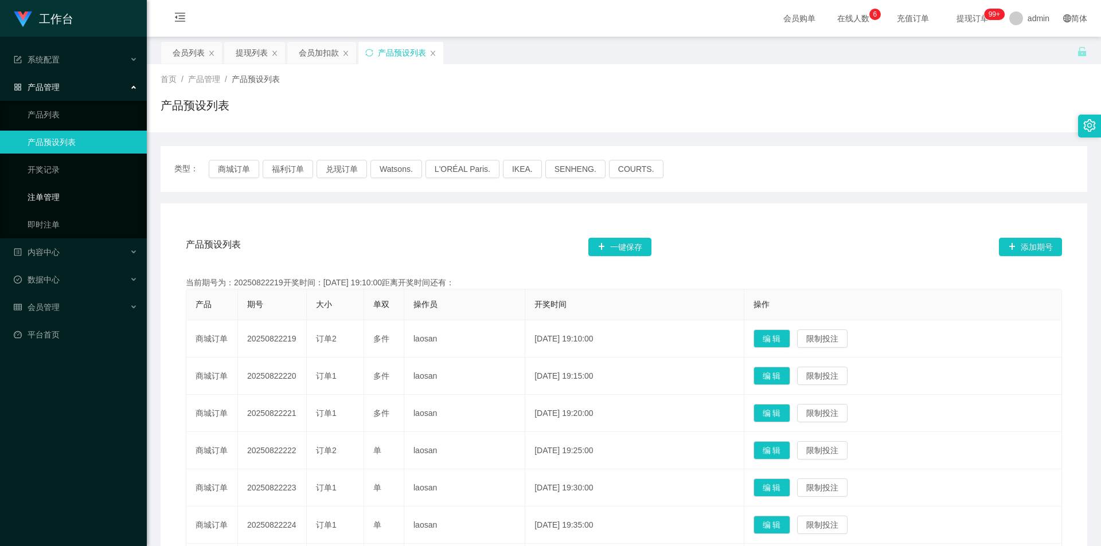
click at [46, 191] on link "注单管理" at bounding box center [83, 197] width 110 height 23
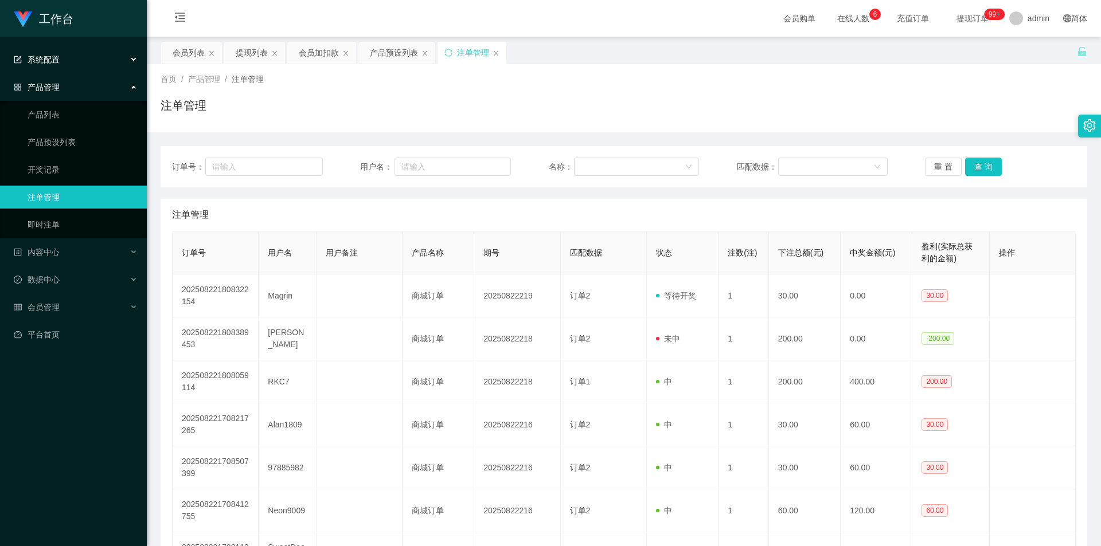
click at [102, 57] on div "系统配置" at bounding box center [73, 59] width 147 height 23
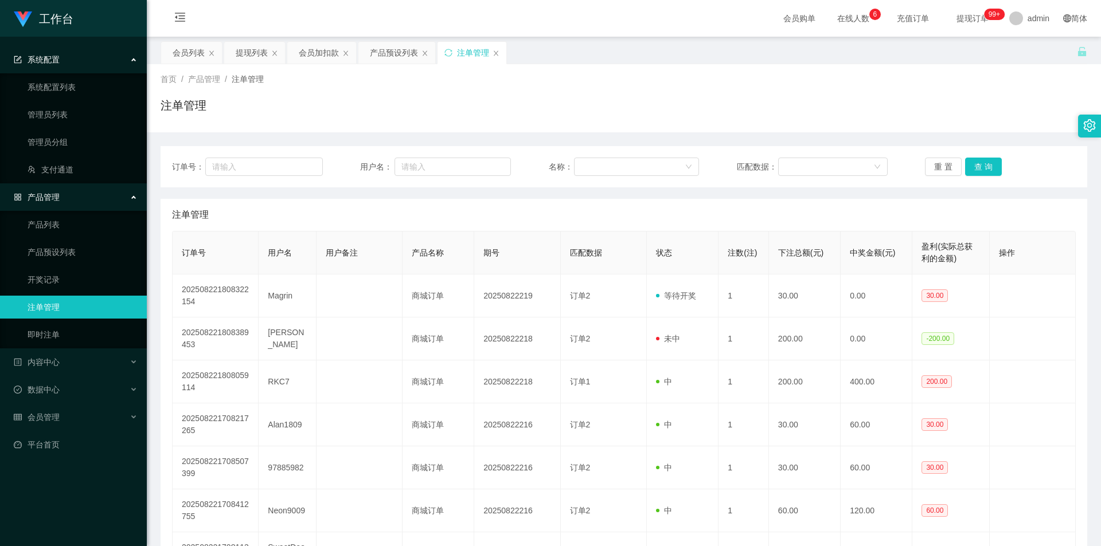
drag, startPoint x: 575, startPoint y: 98, endPoint x: 628, endPoint y: 100, distance: 52.8
click at [577, 99] on div "注单管理" at bounding box center [624, 110] width 927 height 26
click at [960, 41] on main "关闭左侧 关闭右侧 关闭其它 刷新页面 会员列表 提现列表 会员加扣款 产品预设列表 注单管理 首页 / 产品管理 / 注单管理 / 注单管理 订单号： 用户…" at bounding box center [624, 389] width 954 height 705
click at [261, 166] on input "text" at bounding box center [263, 167] width 117 height 18
drag, startPoint x: 241, startPoint y: 53, endPoint x: 254, endPoint y: 73, distance: 23.7
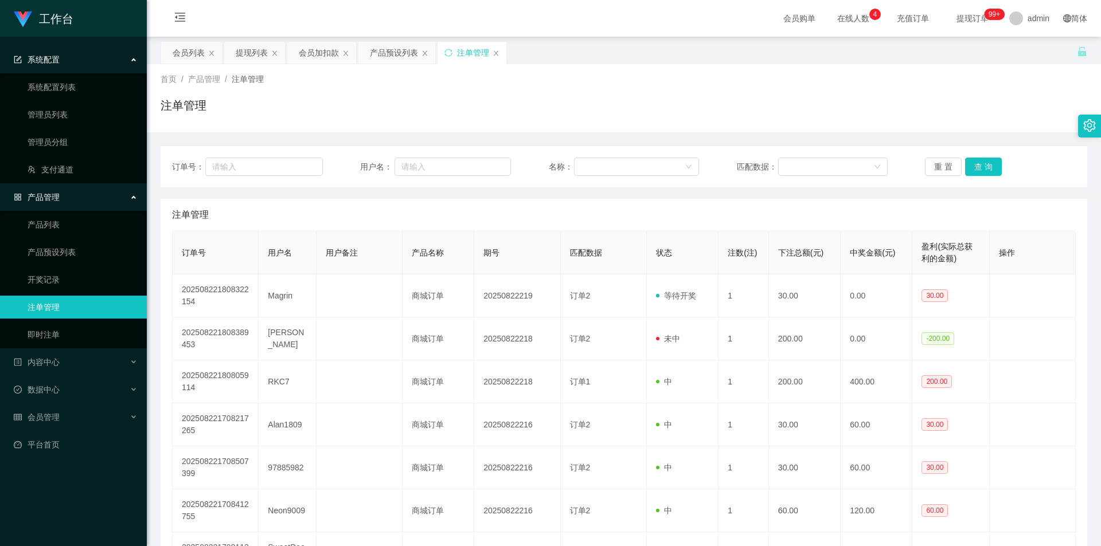
click at [241, 53] on div "提现列表" at bounding box center [252, 53] width 32 height 22
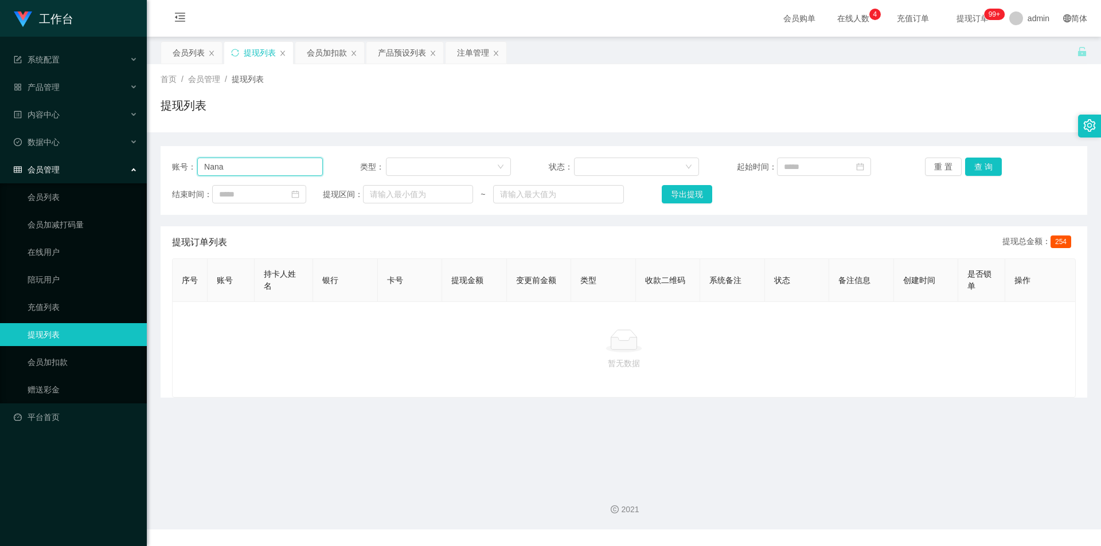
drag, startPoint x: 247, startPoint y: 166, endPoint x: 0, endPoint y: 161, distance: 247.2
click at [0, 161] on section "工作台 系统配置 系统配置列表 管理员列表 管理员分组 支付通道 产品管理 产品列表 产品预设列表 开奖记录 注单管理 即时注单 内容中心 站内信 公告列表 …" at bounding box center [550, 265] width 1101 height 530
click at [977, 167] on button "查 询" at bounding box center [983, 167] width 37 height 18
click at [979, 80] on div "首页 / 会员管理 / 提现列表 /" at bounding box center [624, 79] width 927 height 12
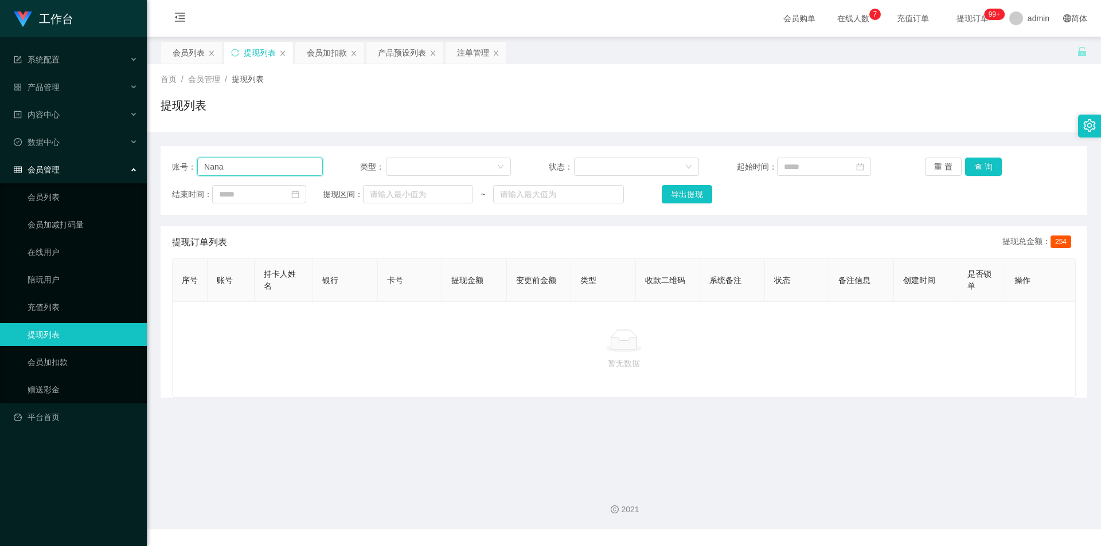
click at [0, 155] on section "工作台 系统配置 系统配置列表 管理员列表 管理员分组 支付通道 产品管理 产品列表 产品预设列表 开奖记录 注单管理 即时注单 内容中心 站内信 公告列表 …" at bounding box center [550, 265] width 1101 height 530
click at [984, 168] on button "查 询" at bounding box center [983, 167] width 37 height 18
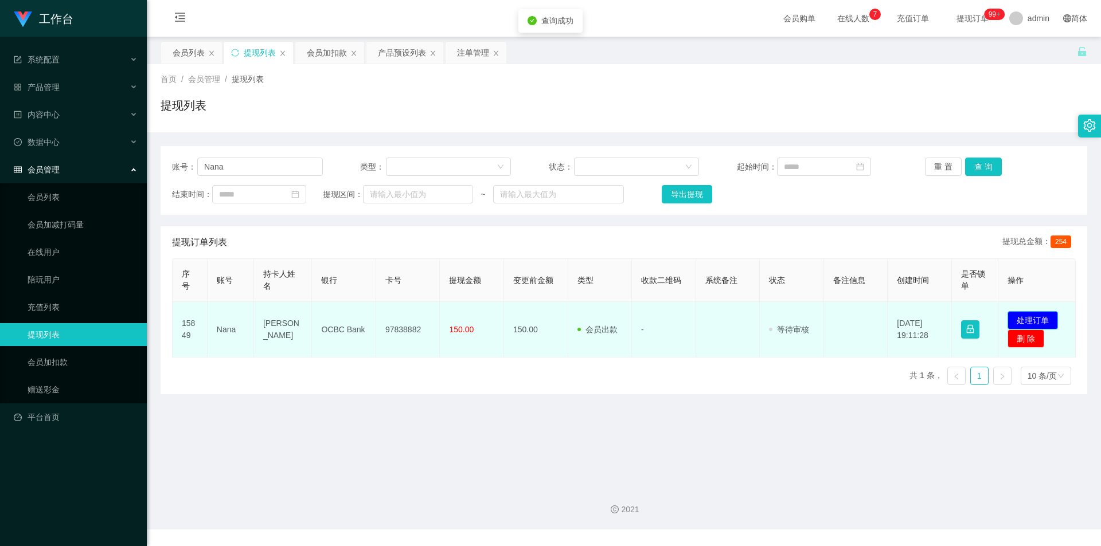
click at [1021, 317] on button "处理订单" at bounding box center [1032, 320] width 50 height 18
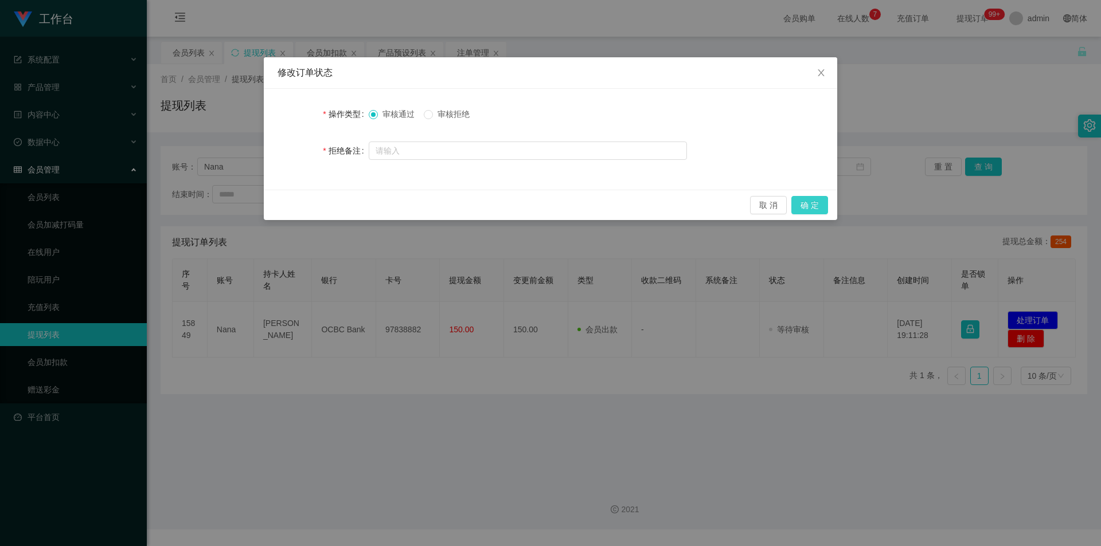
click at [803, 201] on button "确 定" at bounding box center [809, 205] width 37 height 18
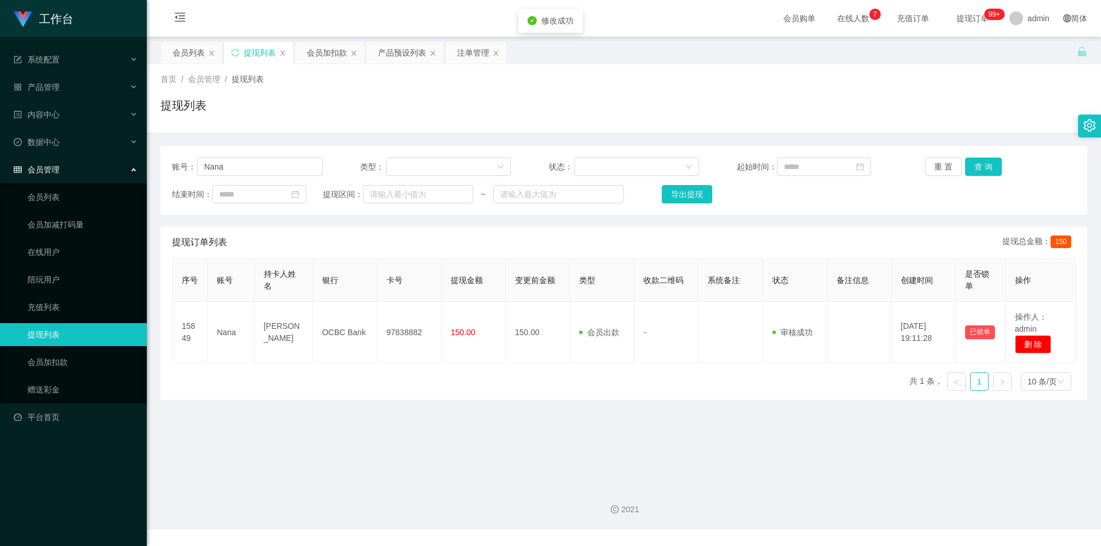
click at [854, 116] on div "提现列表" at bounding box center [624, 110] width 927 height 26
